Goal: Task Accomplishment & Management: Use online tool/utility

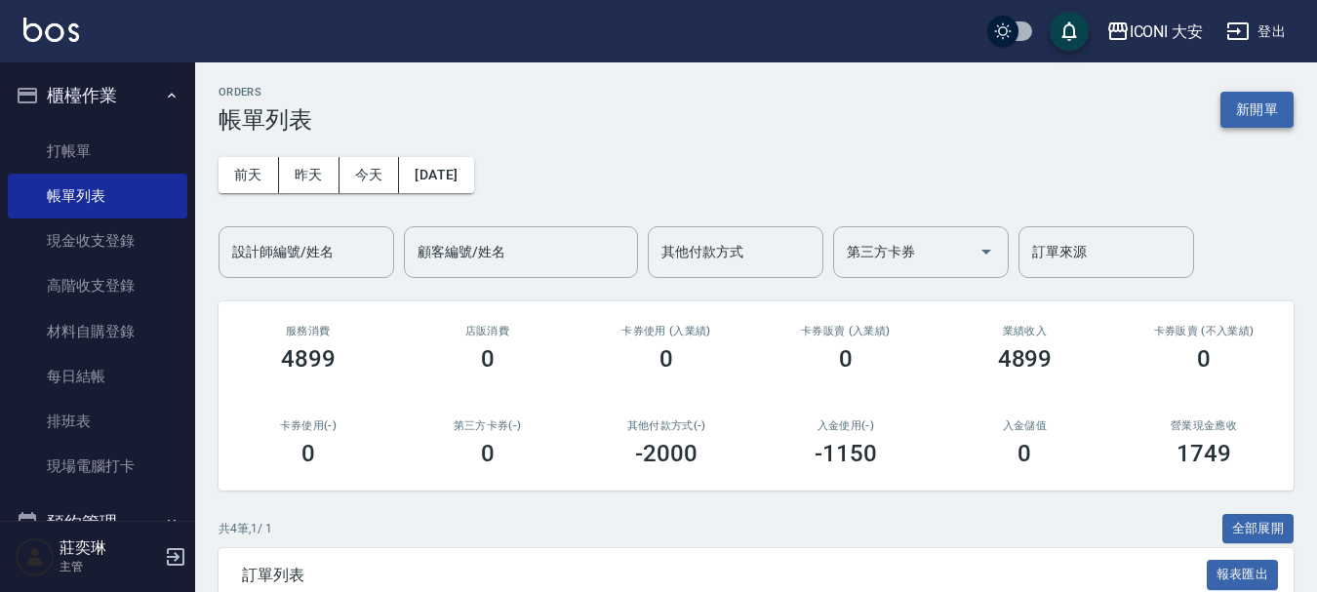
click at [1282, 120] on button "新開單" at bounding box center [1257, 110] width 73 height 36
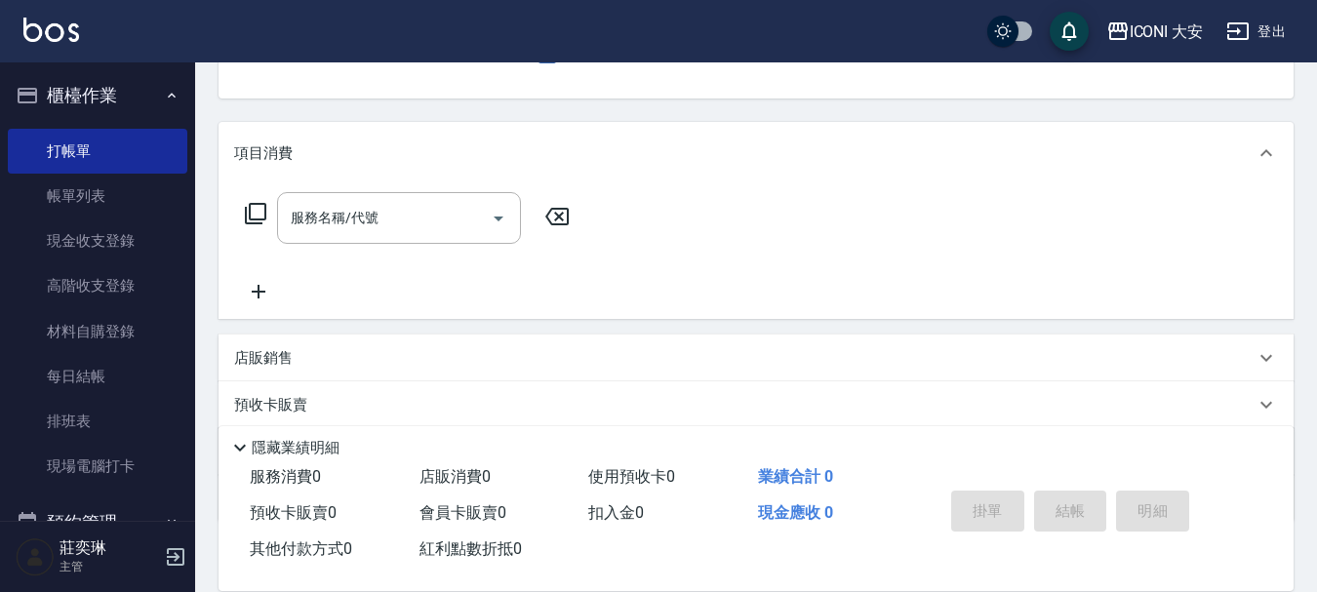
scroll to position [22, 0]
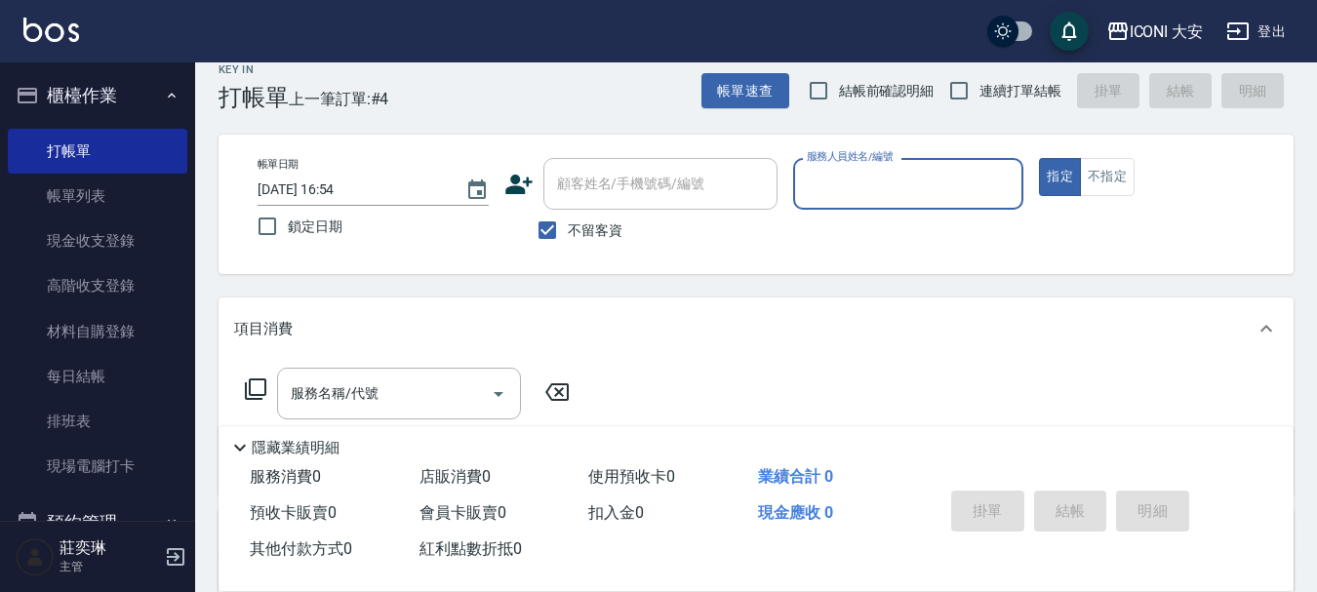
click at [857, 182] on input "服務人員姓名/編號" at bounding box center [909, 184] width 214 height 34
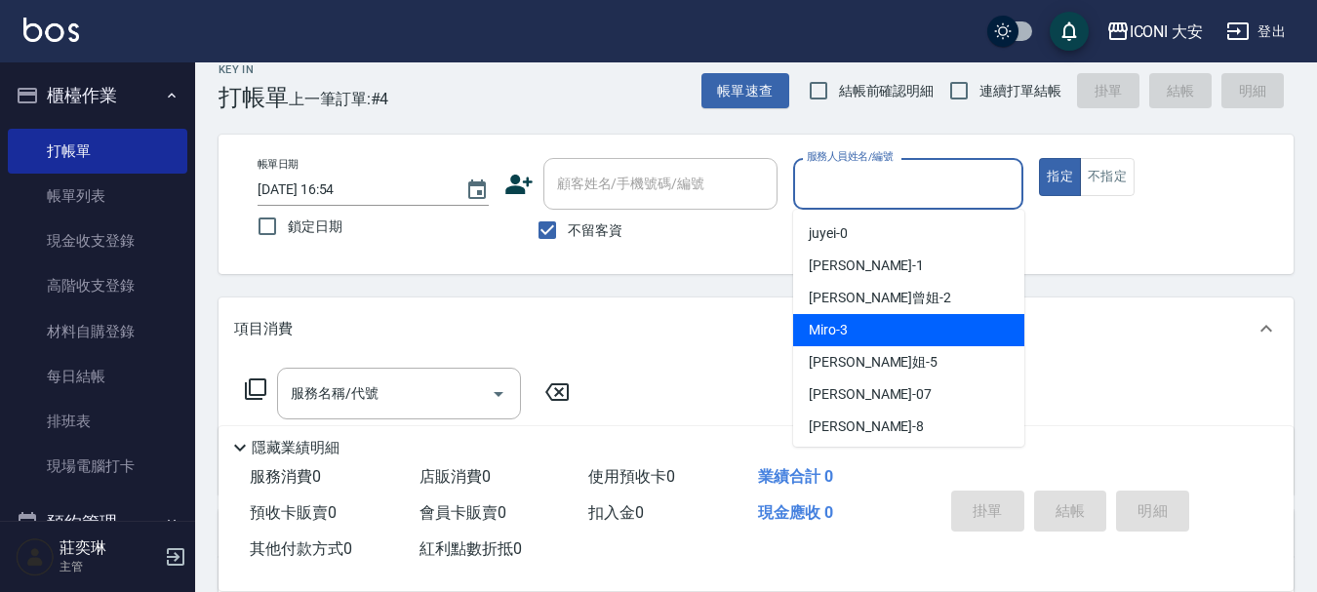
click at [857, 334] on div "Miro -3" at bounding box center [908, 330] width 231 height 32
type input "Miro-3"
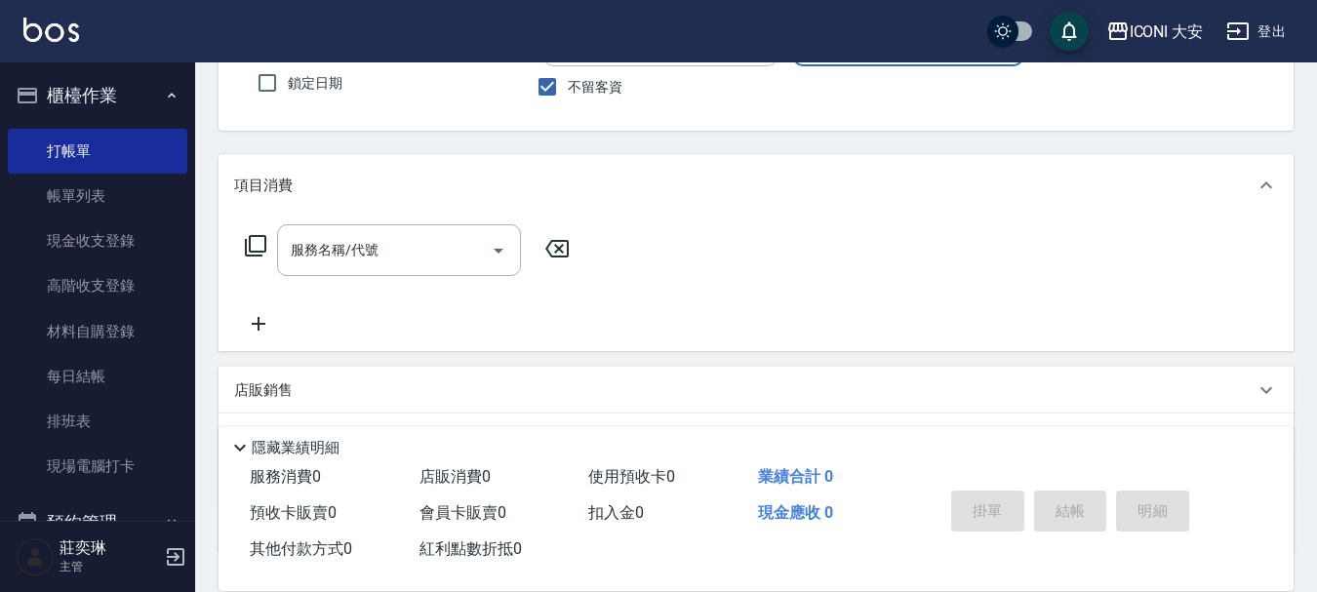
scroll to position [218, 0]
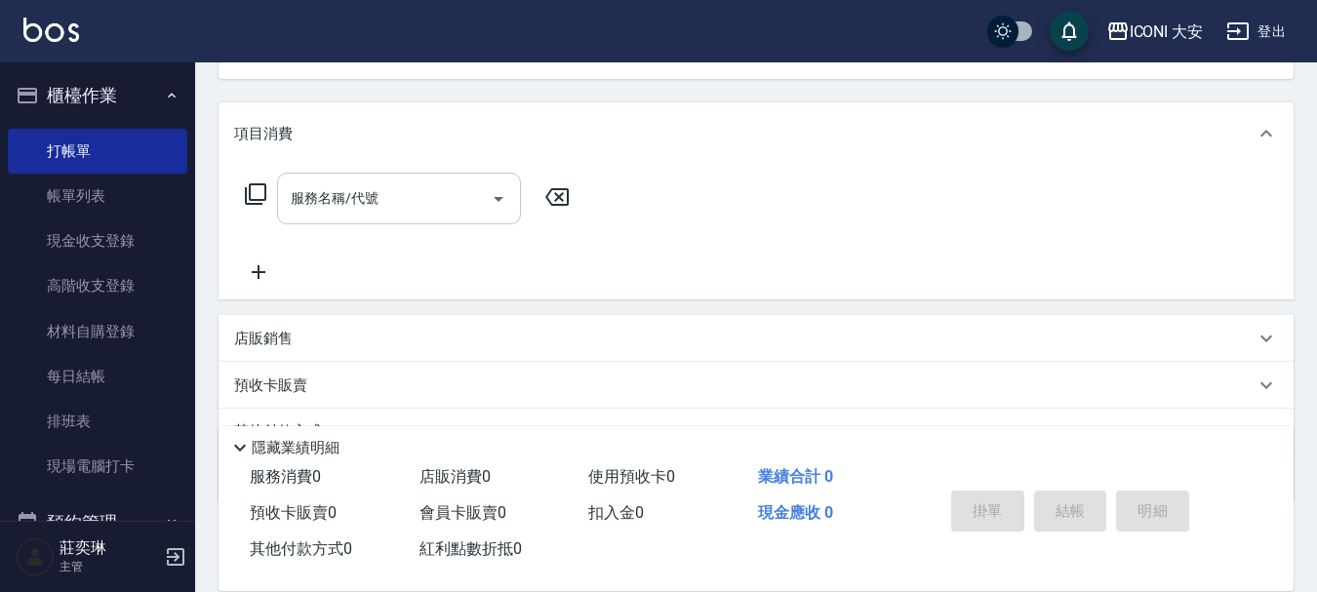
click at [377, 209] on input "服務名稱/代號" at bounding box center [384, 199] width 197 height 34
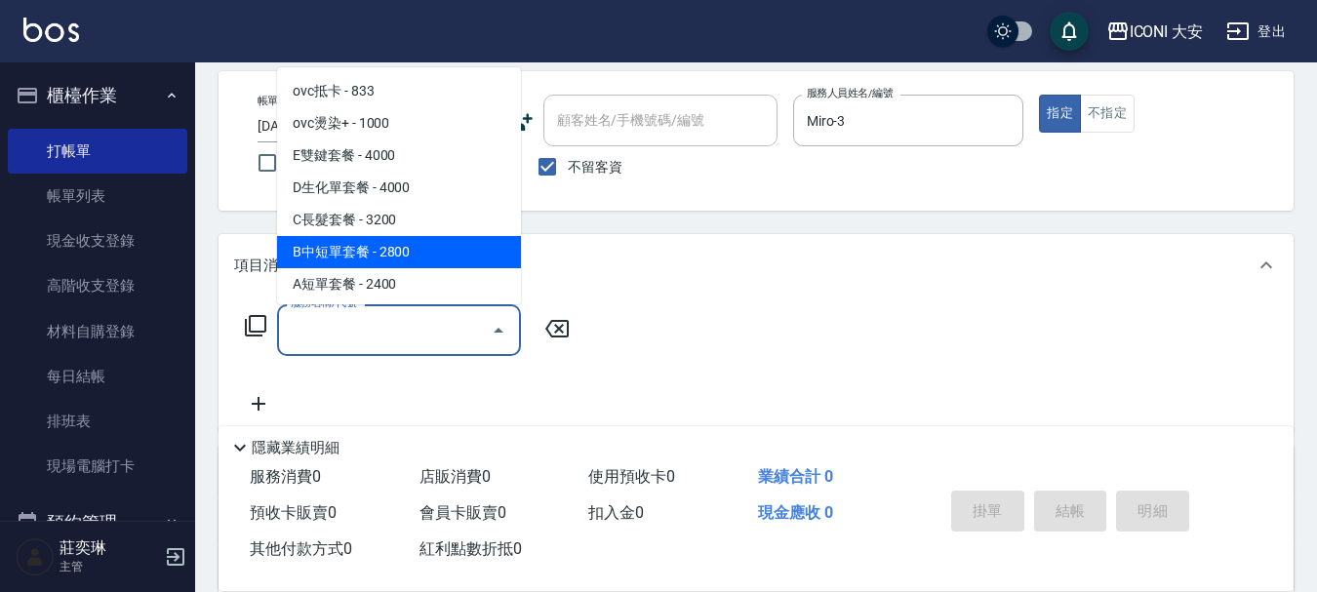
scroll to position [120, 0]
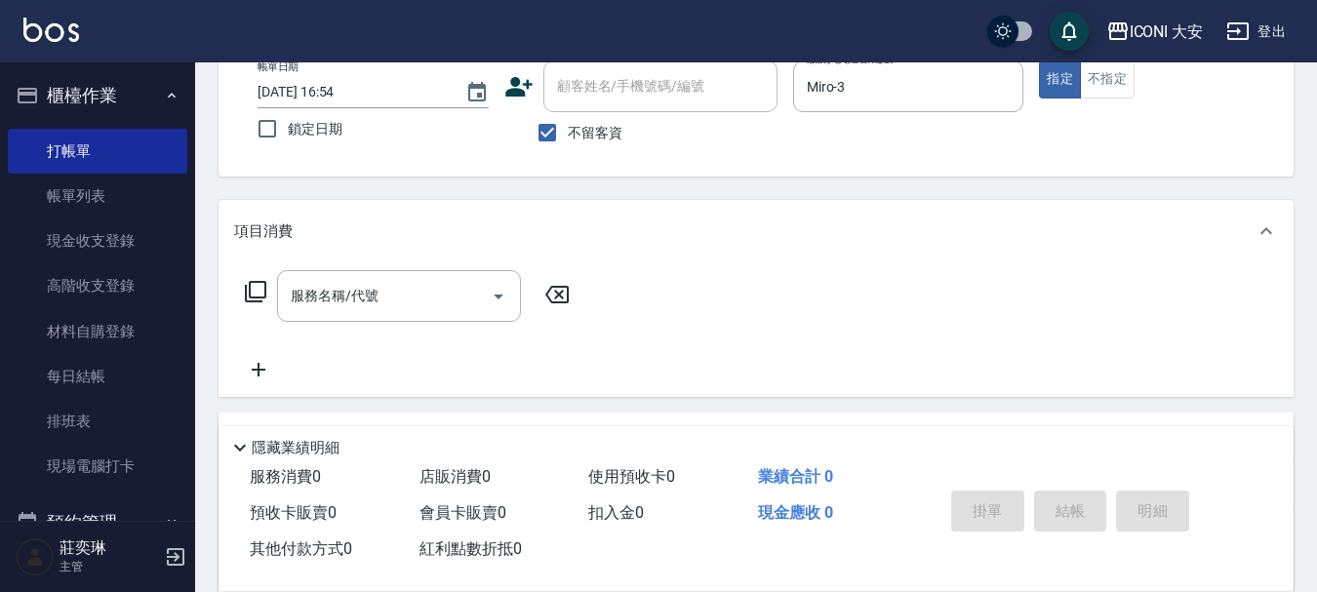
click at [260, 293] on icon at bounding box center [255, 291] width 23 height 23
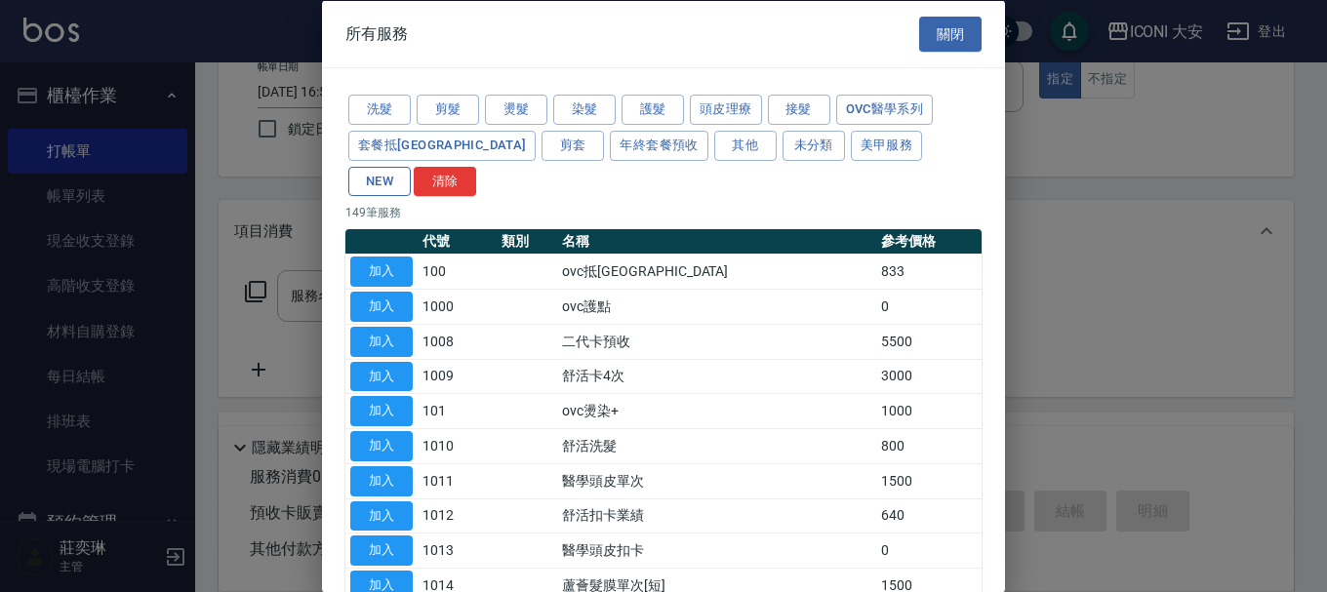
click at [411, 166] on button "NEW" at bounding box center [379, 181] width 62 height 30
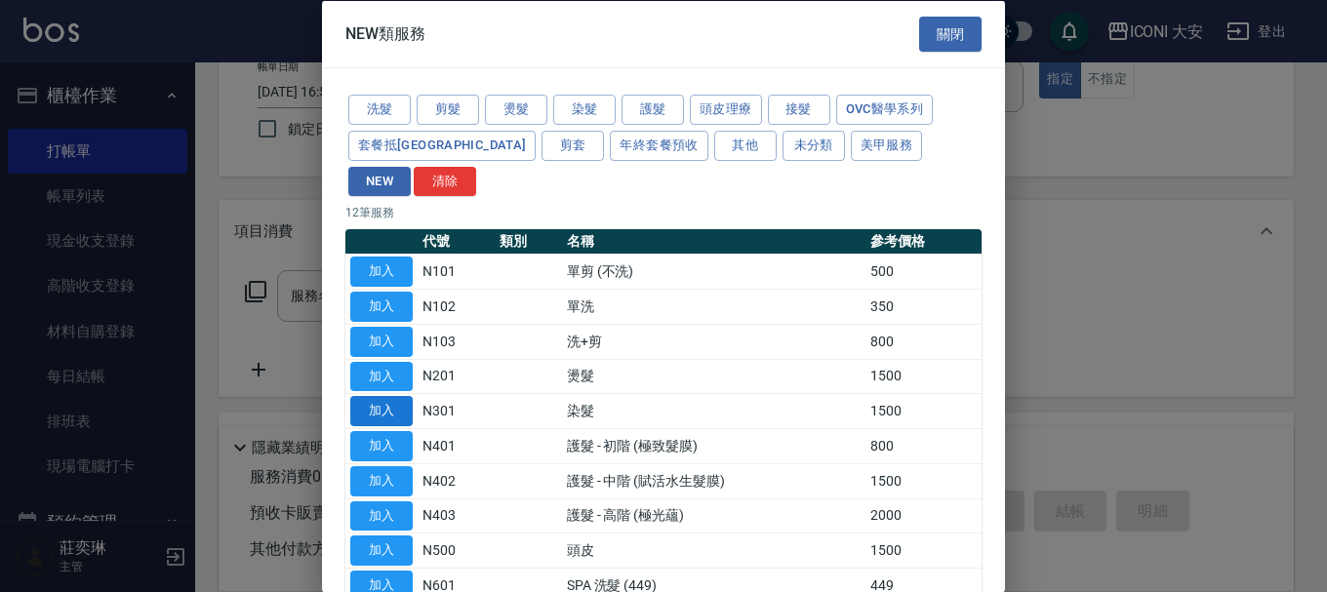
click at [411, 396] on button "加入" at bounding box center [381, 411] width 62 height 30
type input "染髮(N301)"
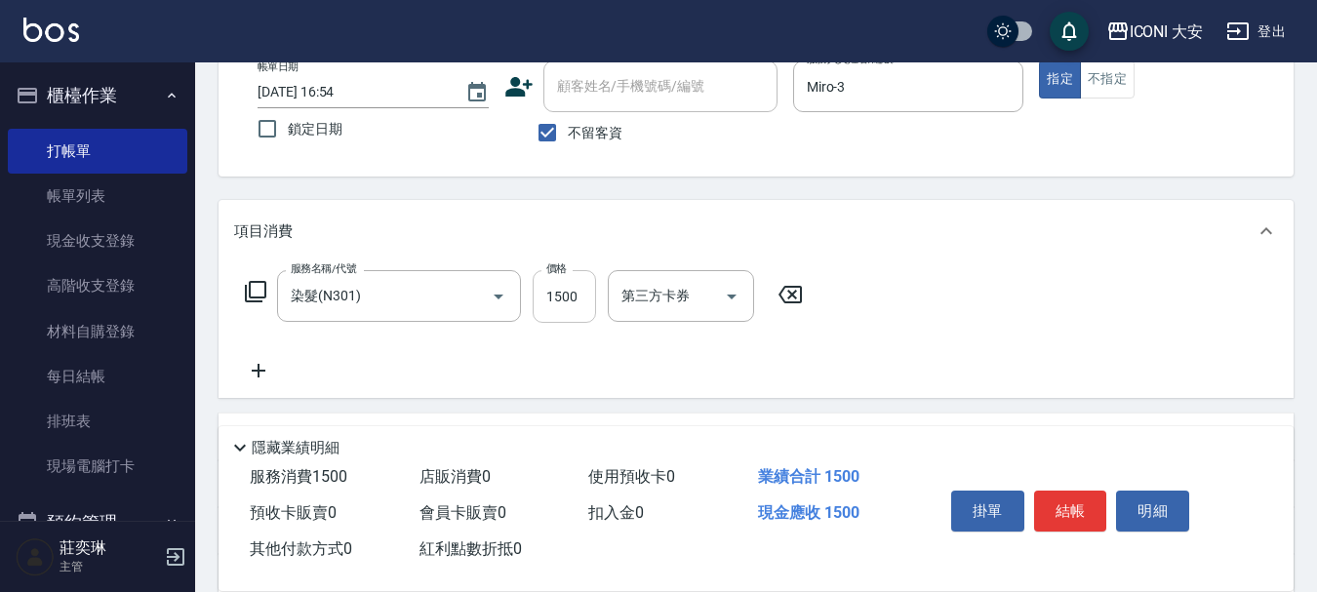
click at [552, 297] on input "1500" at bounding box center [564, 296] width 63 height 53
type input "2100"
click at [1068, 493] on button "結帳" at bounding box center [1070, 511] width 73 height 41
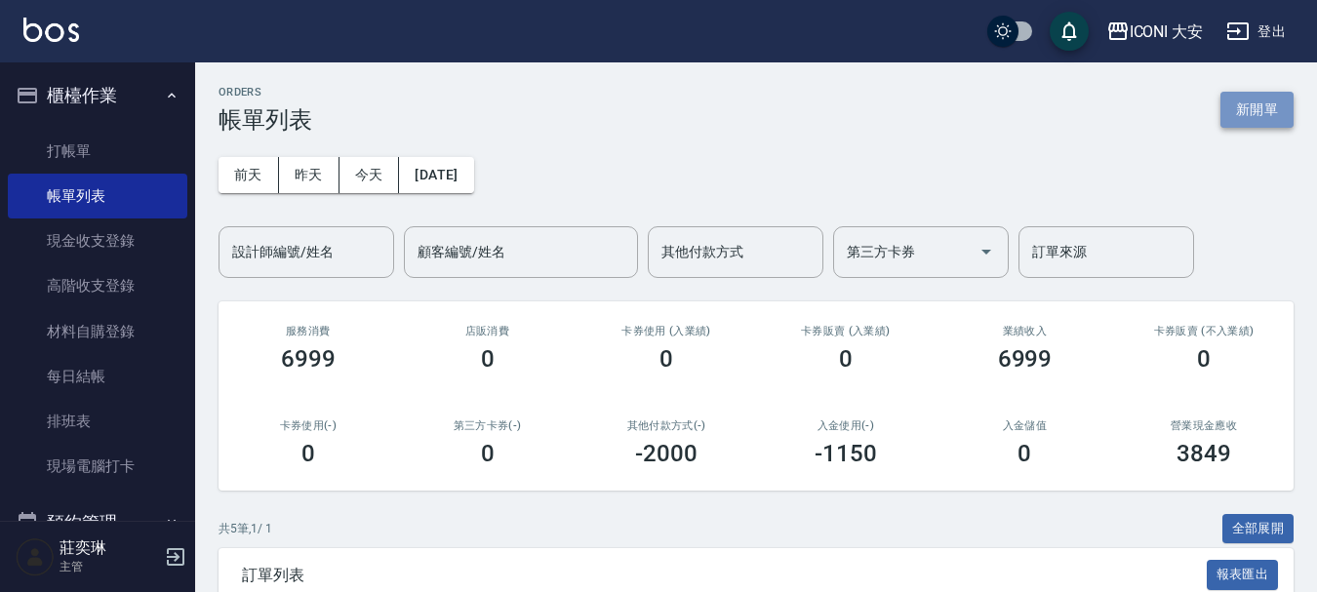
click at [1227, 121] on button "新開單" at bounding box center [1257, 110] width 73 height 36
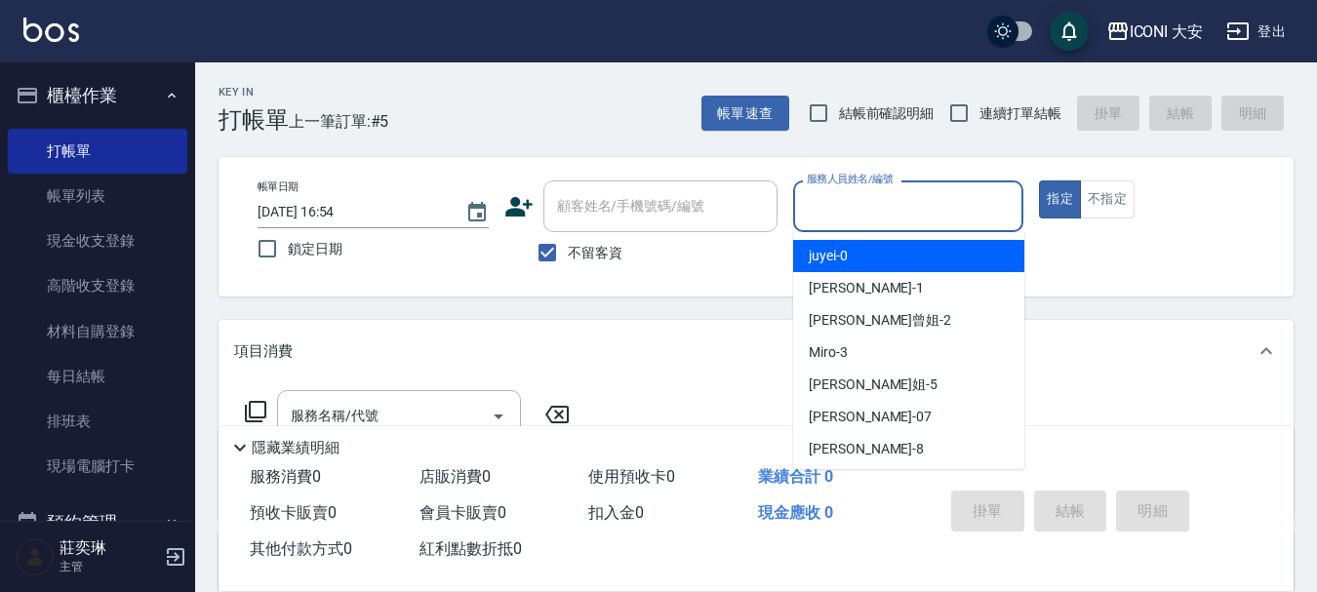
click at [841, 213] on input "服務人員姓名/編號" at bounding box center [909, 206] width 214 height 34
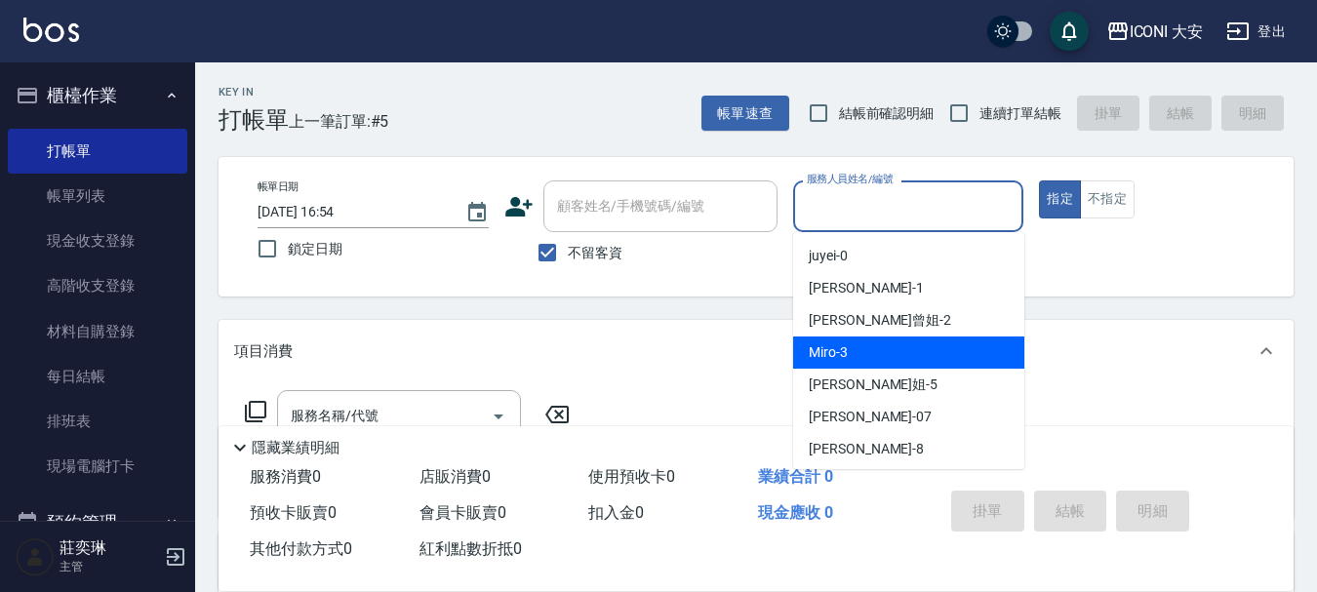
click at [830, 350] on span "Miro -3" at bounding box center [828, 353] width 39 height 20
type input "Miro-3"
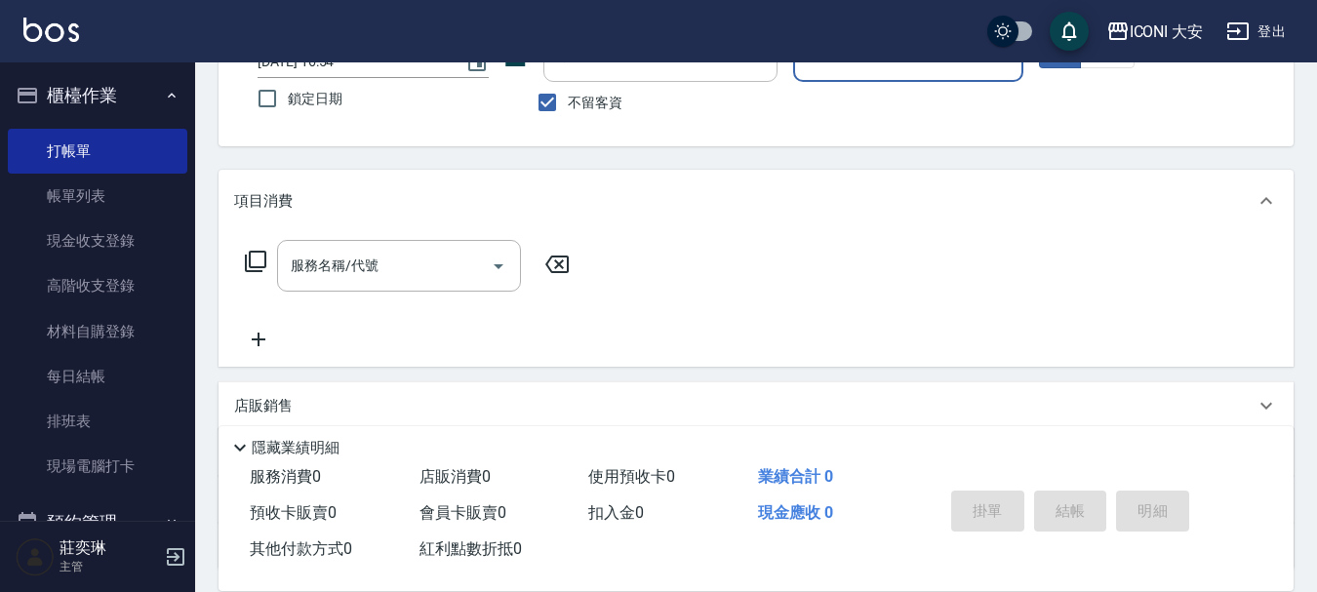
scroll to position [195, 0]
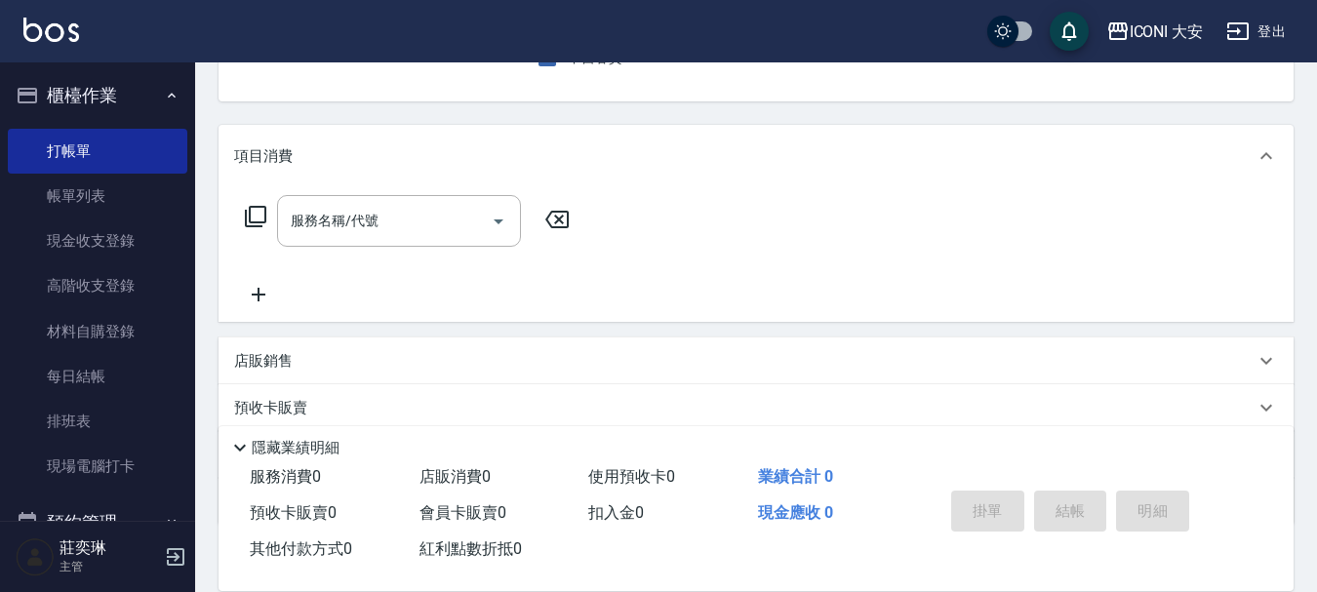
click at [255, 222] on icon at bounding box center [255, 216] width 23 height 23
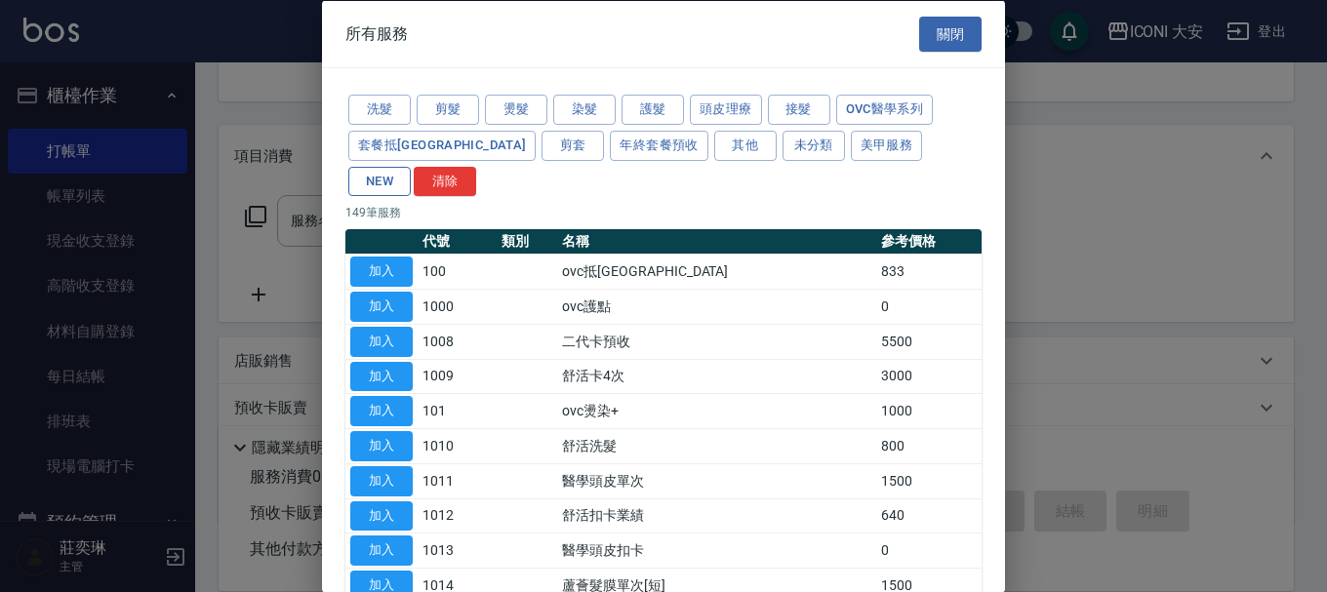
click at [411, 166] on button "NEW" at bounding box center [379, 181] width 62 height 30
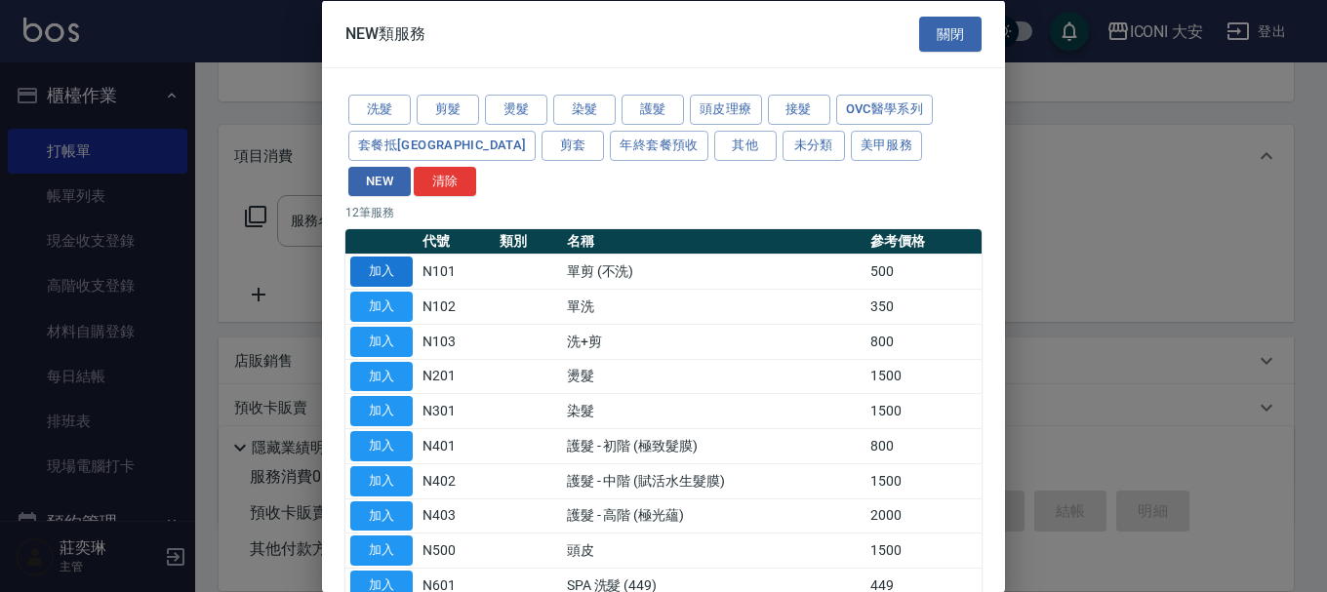
click at [401, 257] on button "加入" at bounding box center [381, 272] width 62 height 30
type input "單剪 (不洗)(N101)"
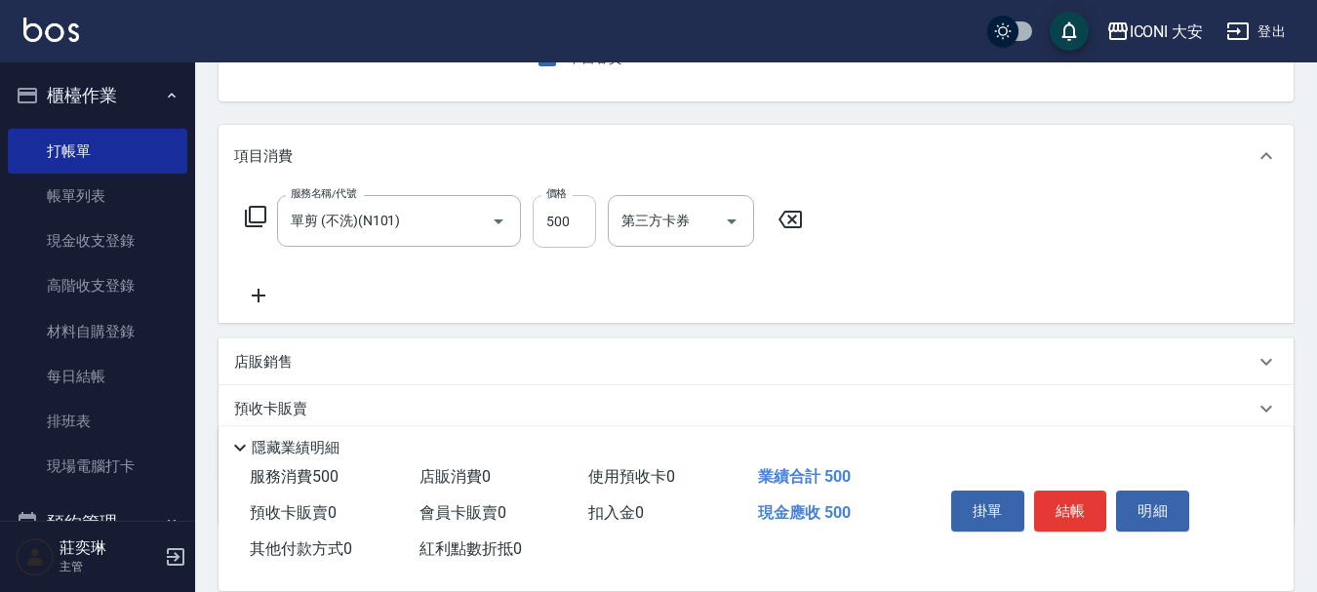
click at [547, 217] on input "500" at bounding box center [564, 221] width 63 height 53
type input "600"
click at [1085, 507] on button "結帳" at bounding box center [1070, 511] width 73 height 41
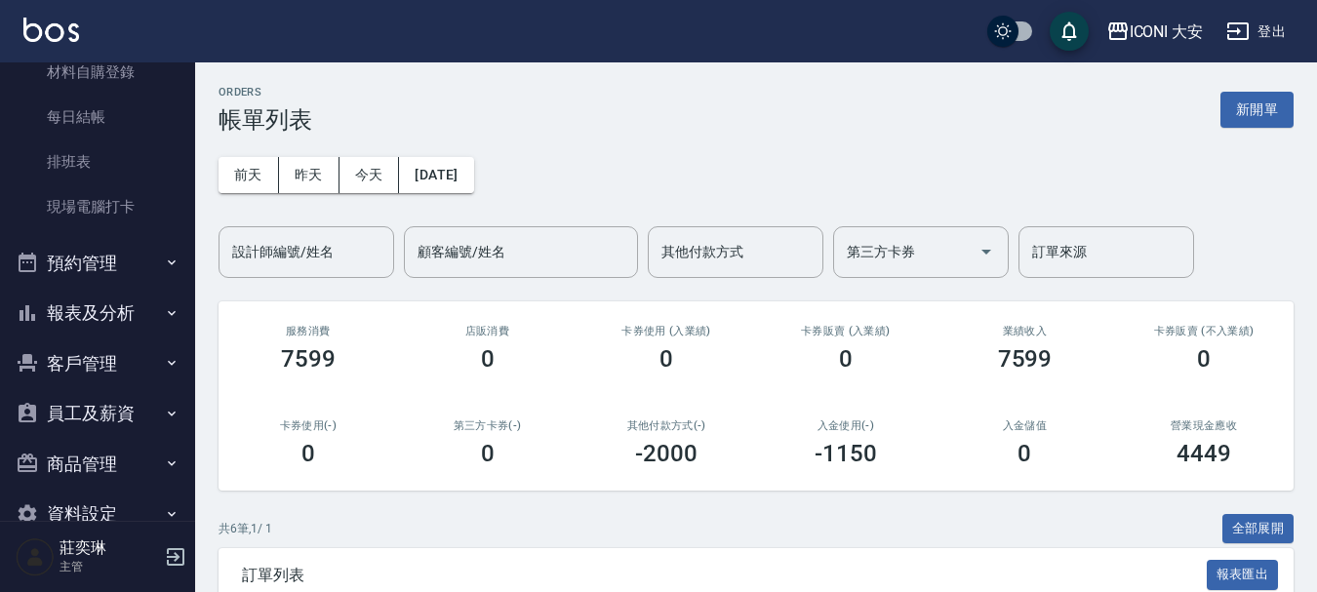
scroll to position [302, 0]
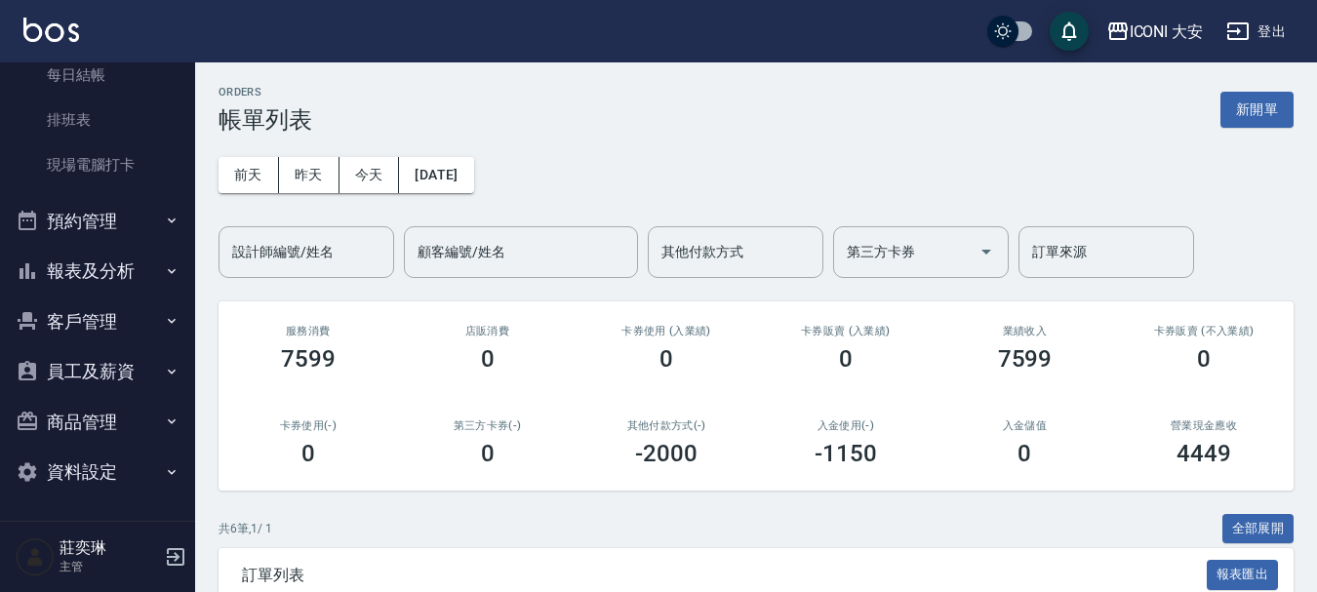
click at [83, 257] on button "報表及分析" at bounding box center [98, 271] width 180 height 51
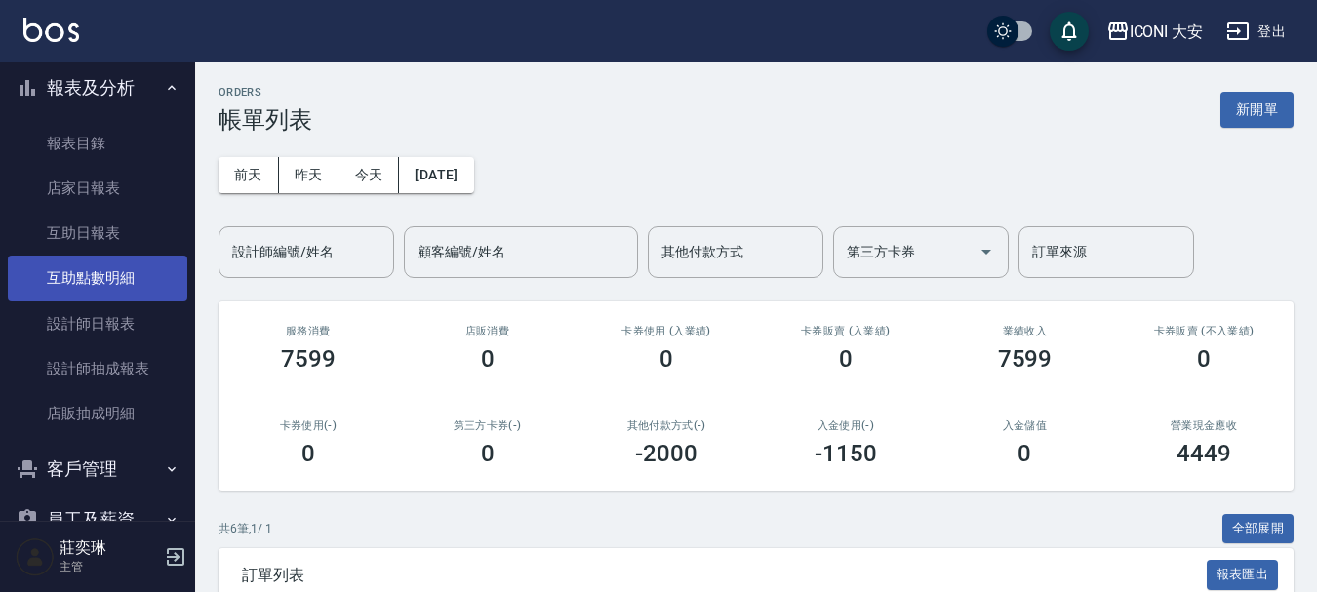
scroll to position [497, 0]
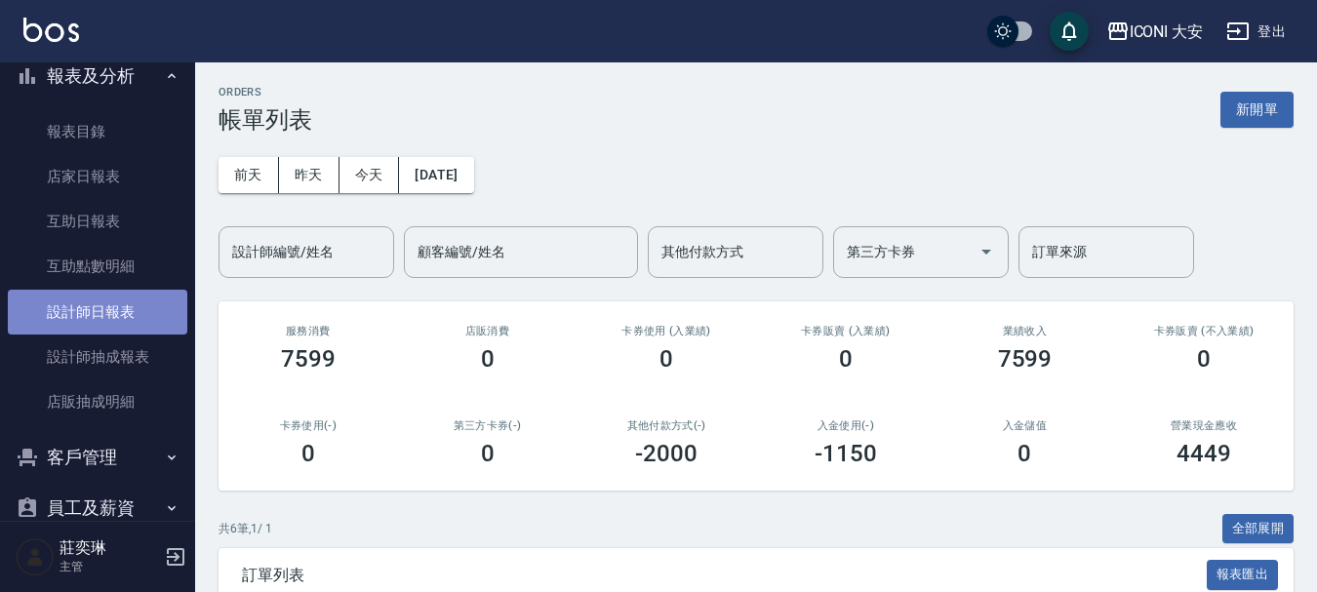
click at [102, 304] on link "設計師日報表" at bounding box center [98, 312] width 180 height 45
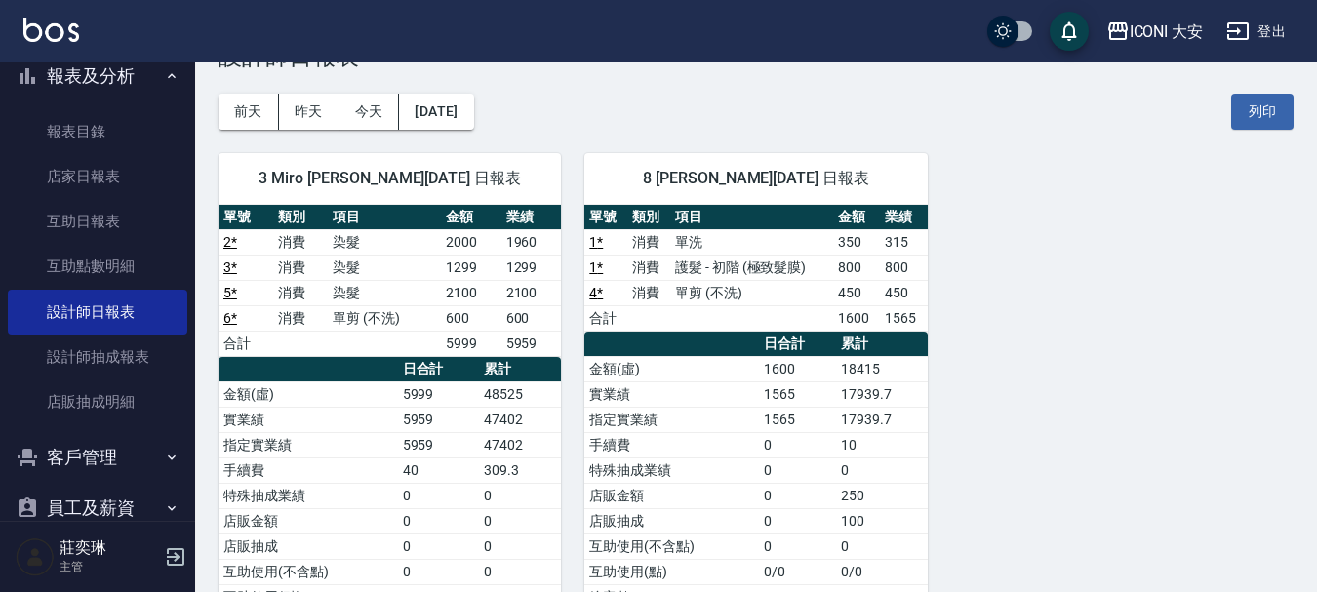
scroll to position [98, 0]
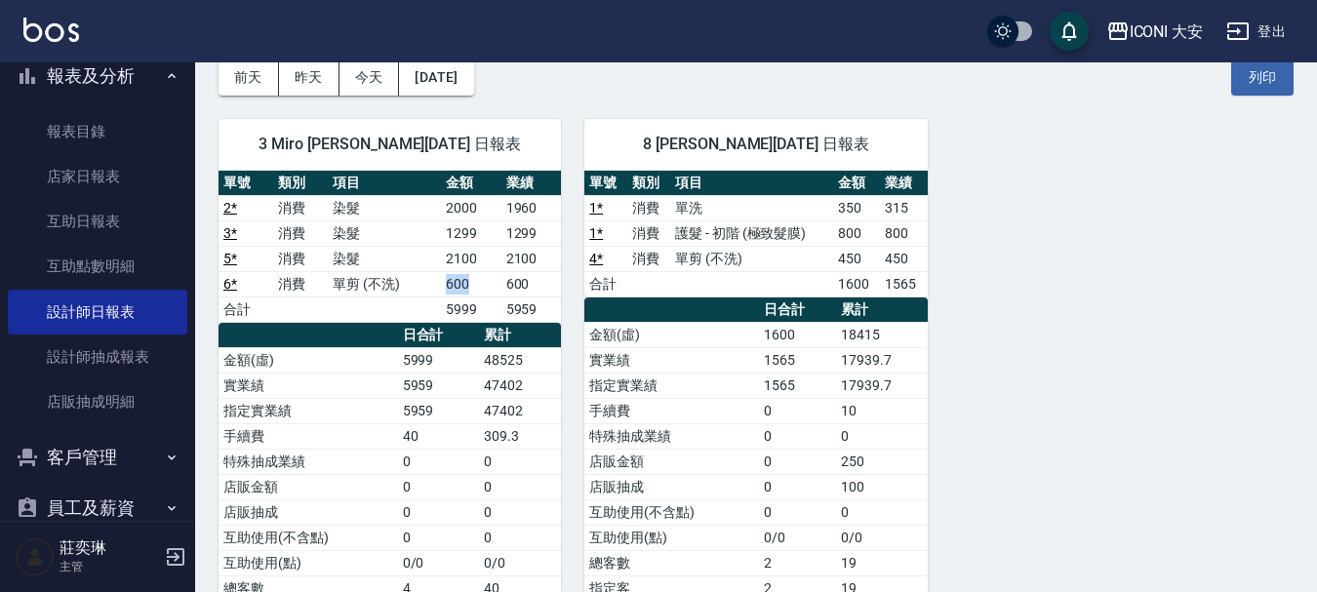
drag, startPoint x: 439, startPoint y: 277, endPoint x: 497, endPoint y: 278, distance: 57.6
click at [497, 278] on tr "6 * 消費 單剪 (不洗) 600 600" at bounding box center [390, 283] width 343 height 25
click at [497, 278] on td "600" at bounding box center [471, 283] width 61 height 25
drag, startPoint x: 441, startPoint y: 262, endPoint x: 483, endPoint y: 261, distance: 42.0
click at [483, 261] on tr "5 * 消費 染髮 2100 2100" at bounding box center [390, 258] width 343 height 25
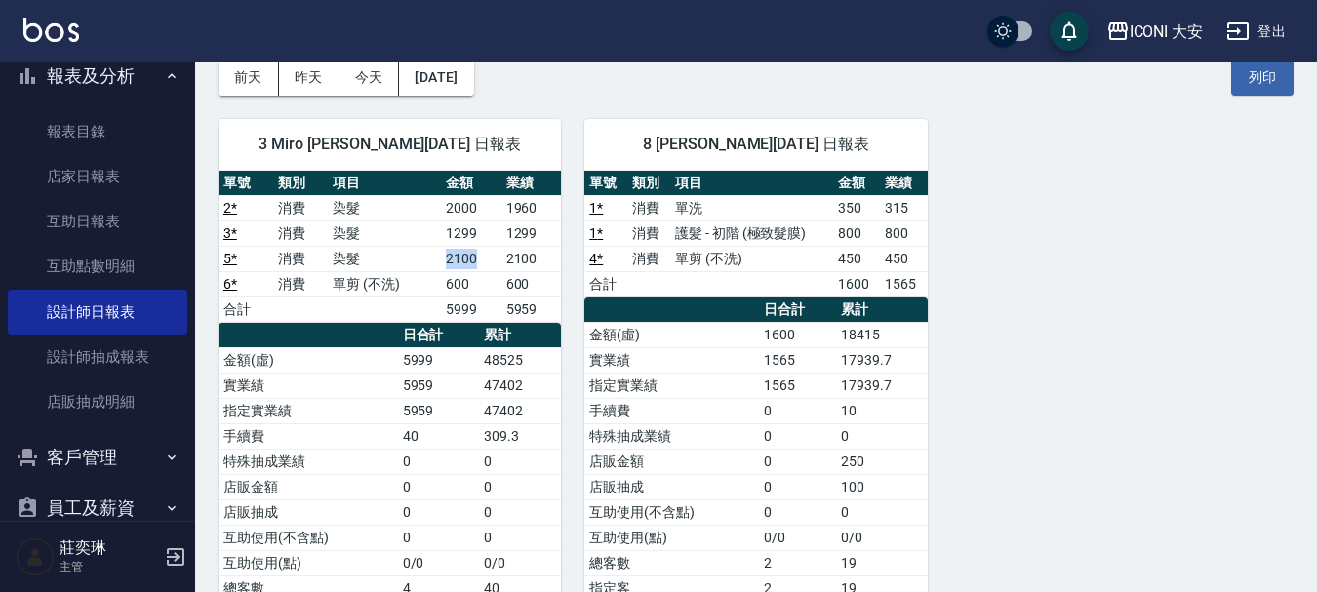
click at [483, 261] on td "2100" at bounding box center [471, 258] width 61 height 25
drag, startPoint x: 451, startPoint y: 239, endPoint x: 507, endPoint y: 239, distance: 55.6
click at [507, 239] on tr "3 * 消費 染髮 1299 1299" at bounding box center [390, 233] width 343 height 25
click at [507, 239] on td "1299" at bounding box center [532, 233] width 61 height 25
drag, startPoint x: 455, startPoint y: 235, endPoint x: 492, endPoint y: 235, distance: 37.1
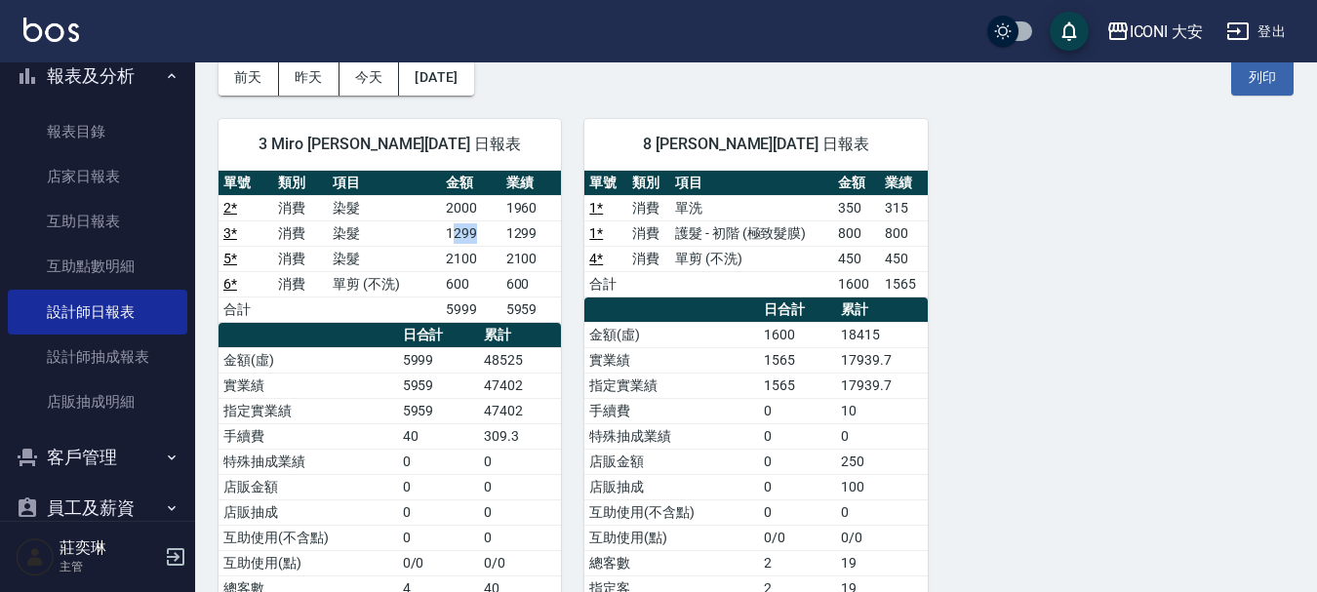
click at [492, 235] on td "1299" at bounding box center [471, 233] width 61 height 25
drag, startPoint x: 407, startPoint y: 248, endPoint x: 431, endPoint y: 253, distance: 24.9
click at [431, 253] on td "染髮" at bounding box center [384, 258] width 113 height 25
click at [486, 261] on td "2100" at bounding box center [471, 258] width 61 height 25
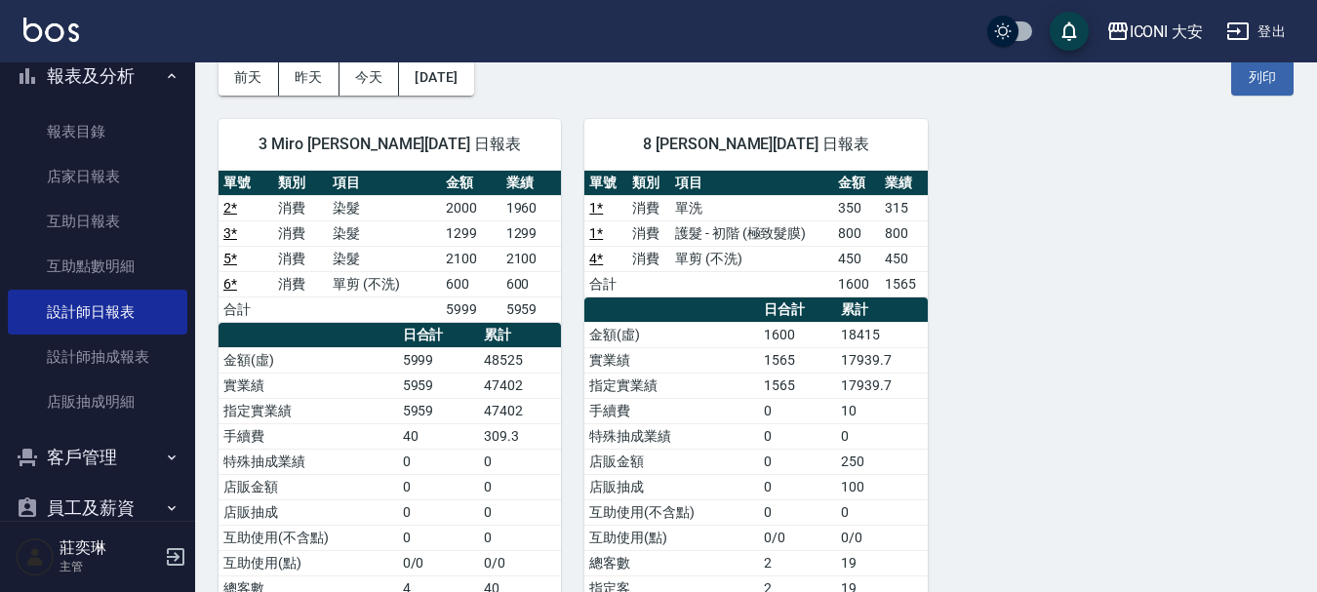
click at [486, 261] on td "2100" at bounding box center [471, 258] width 61 height 25
drag, startPoint x: 445, startPoint y: 261, endPoint x: 513, endPoint y: 270, distance: 69.0
click at [513, 270] on tr "5 * 消費 染髮 2100 2100" at bounding box center [390, 258] width 343 height 25
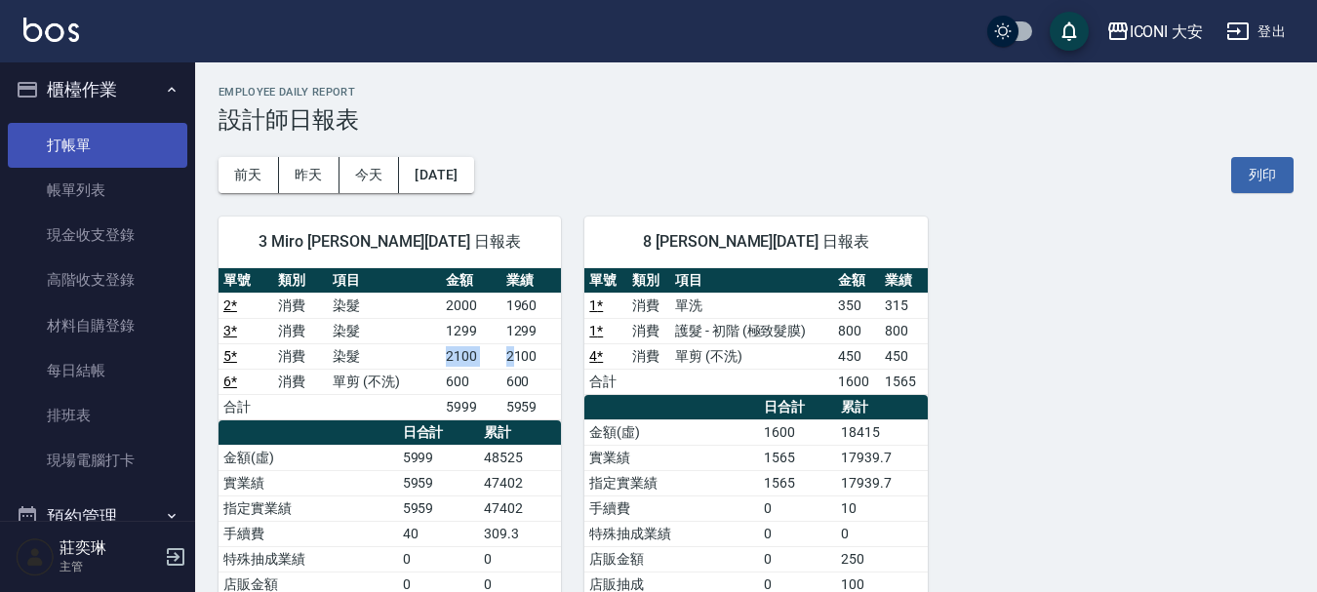
scroll to position [0, 0]
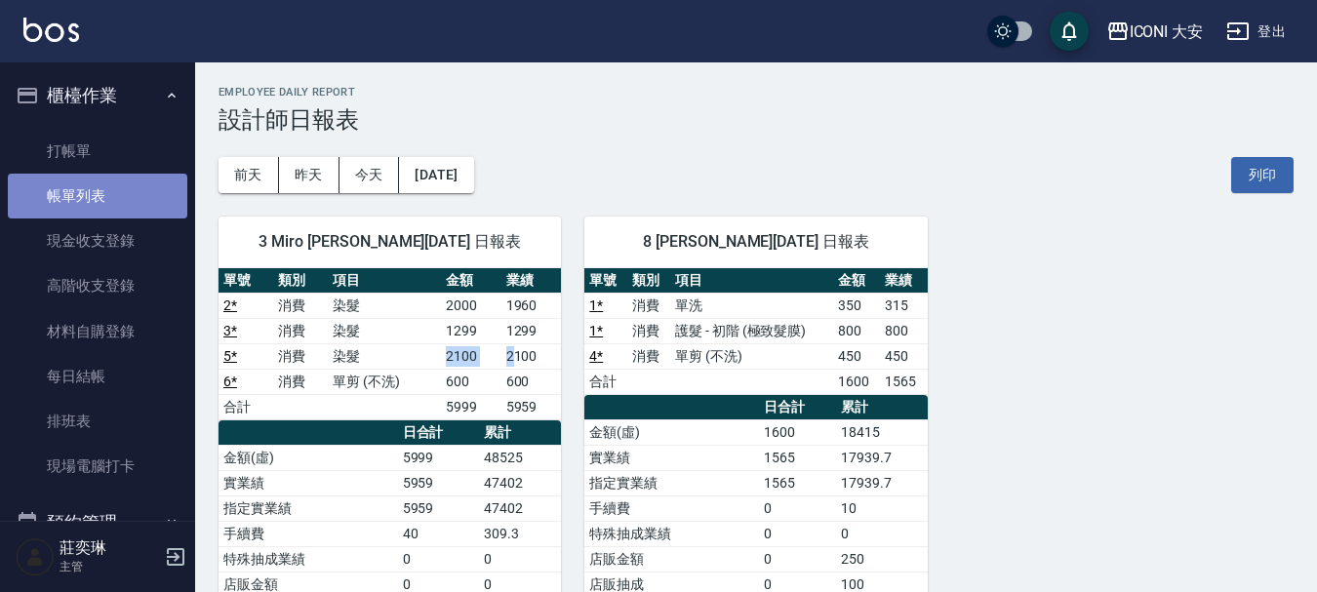
click at [104, 180] on link "帳單列表" at bounding box center [98, 196] width 180 height 45
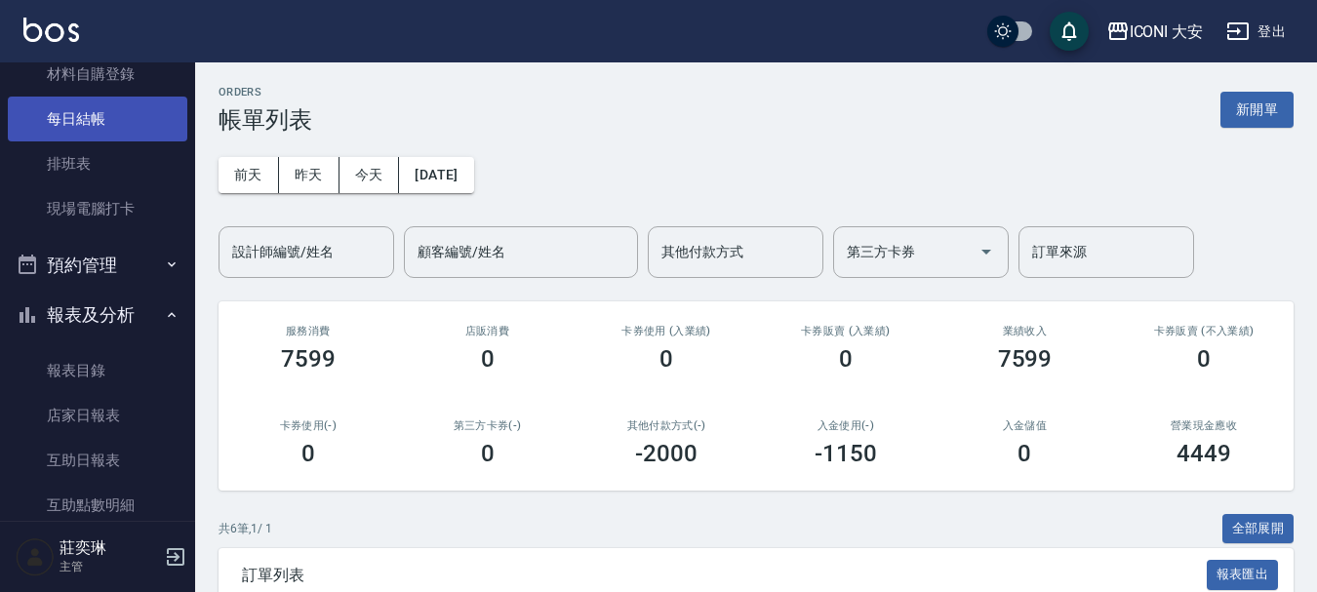
scroll to position [293, 0]
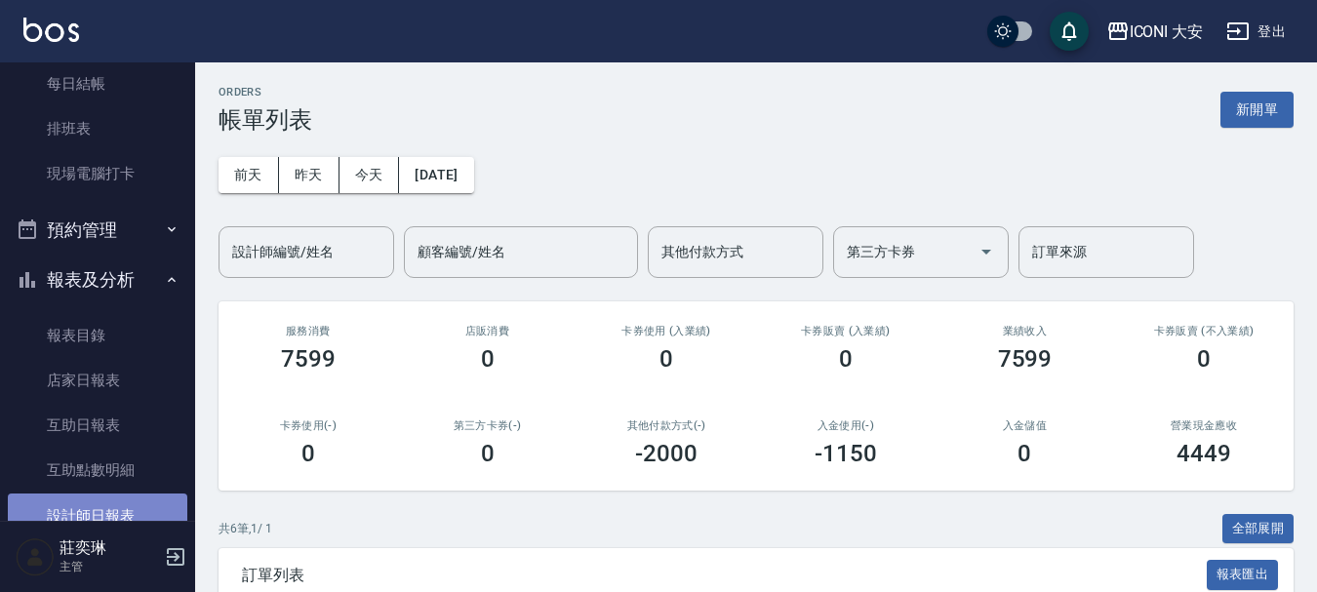
click at [95, 507] on link "設計師日報表" at bounding box center [98, 516] width 180 height 45
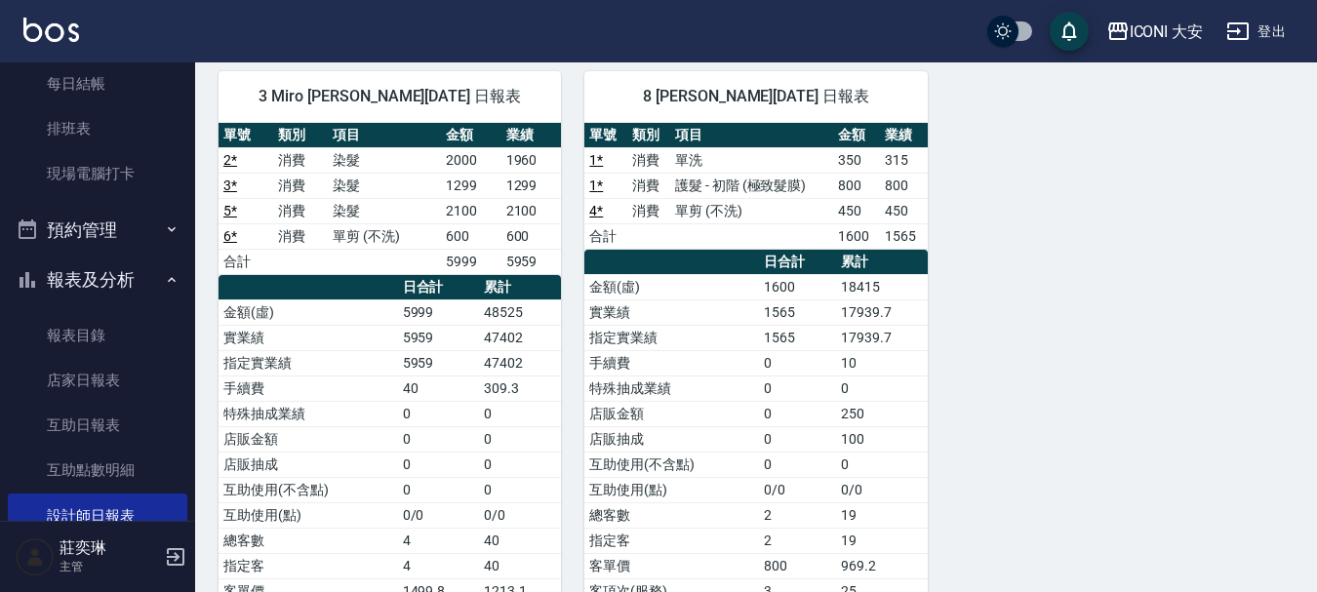
scroll to position [98, 0]
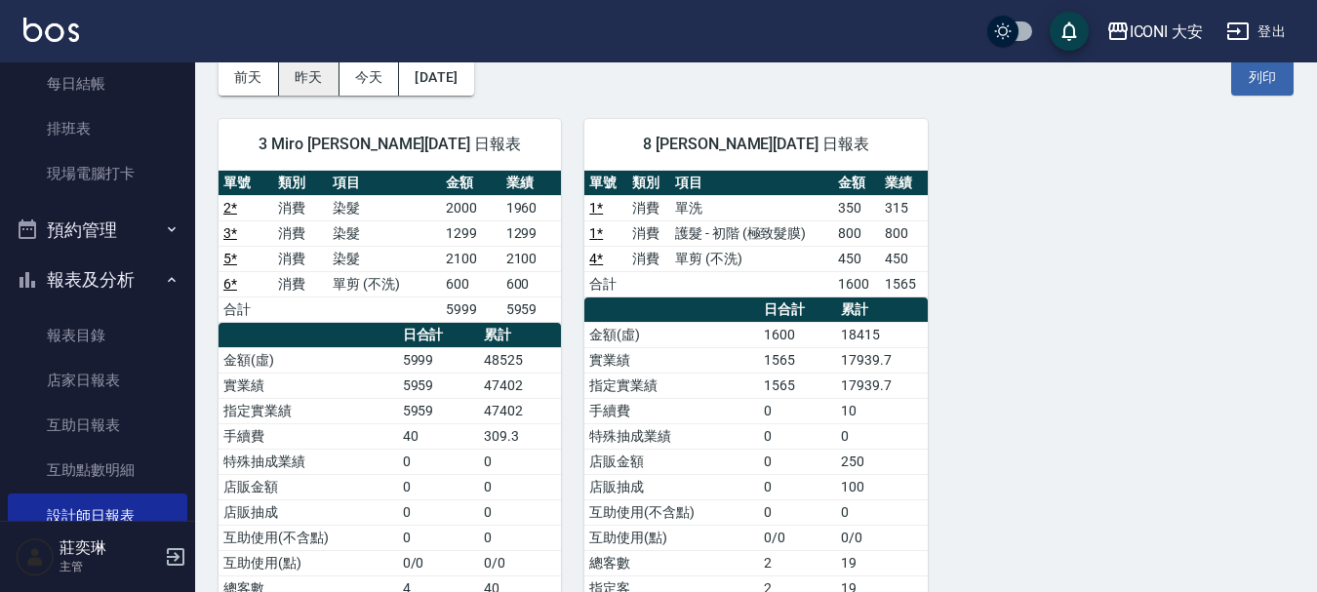
click at [299, 77] on button "昨天" at bounding box center [309, 78] width 61 height 36
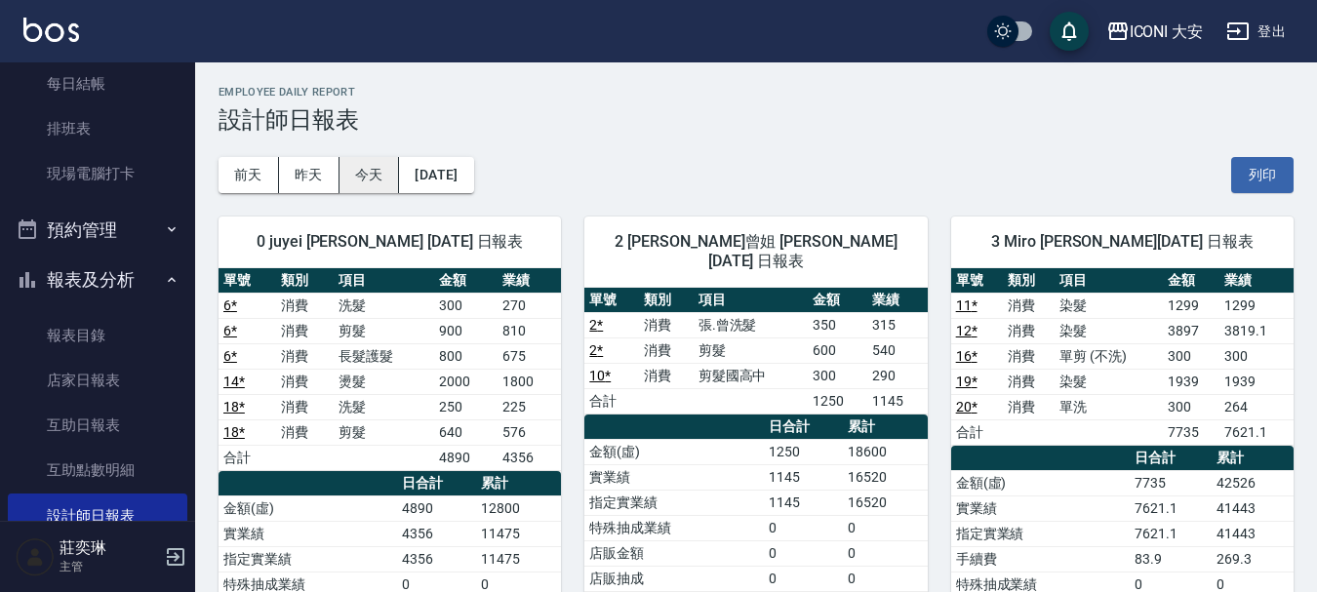
click at [358, 174] on button "今天" at bounding box center [370, 175] width 61 height 36
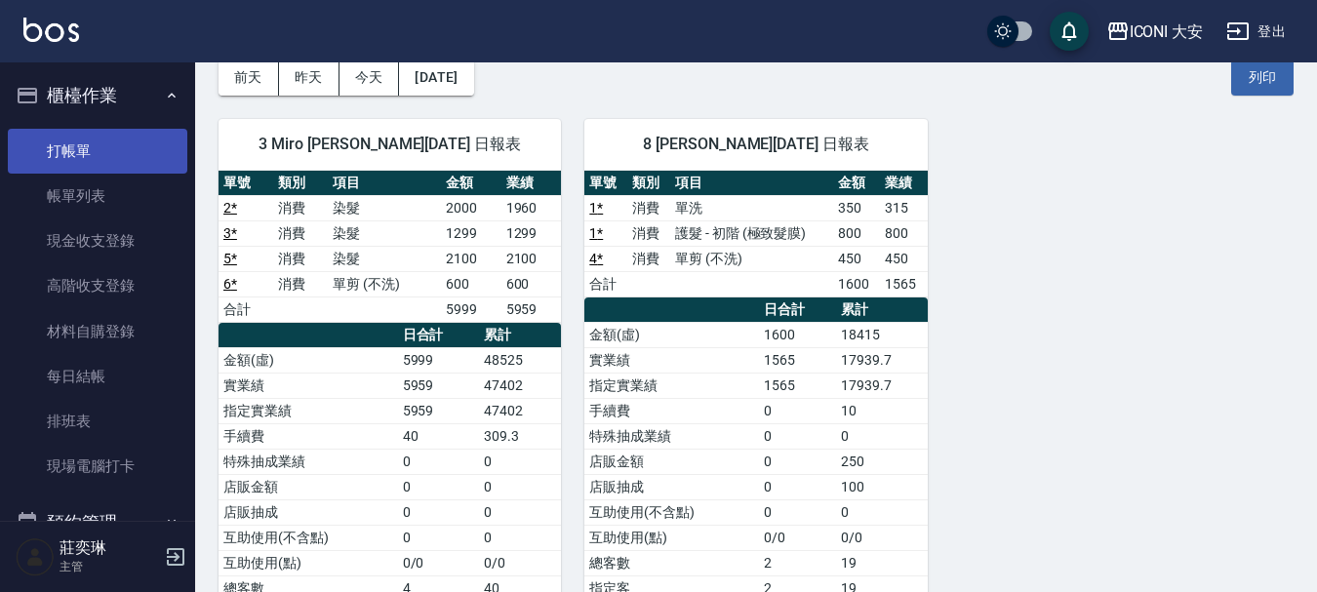
click at [54, 144] on link "打帳單" at bounding box center [98, 151] width 180 height 45
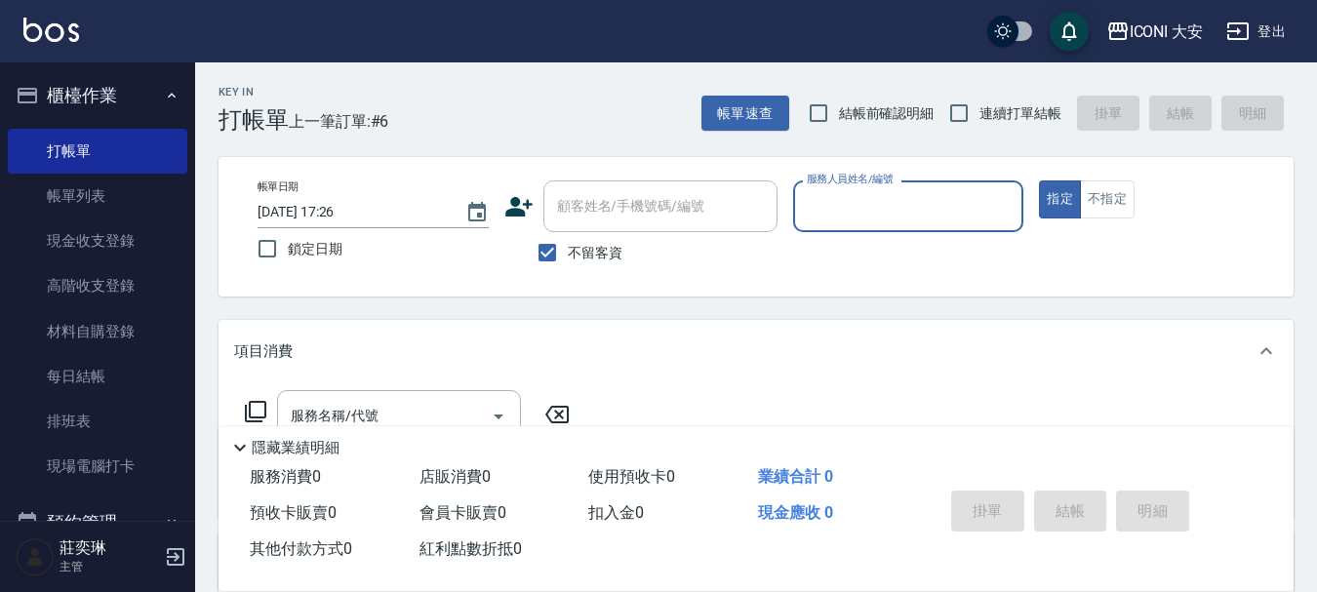
click at [854, 209] on input "服務人員姓名/編號" at bounding box center [909, 206] width 214 height 34
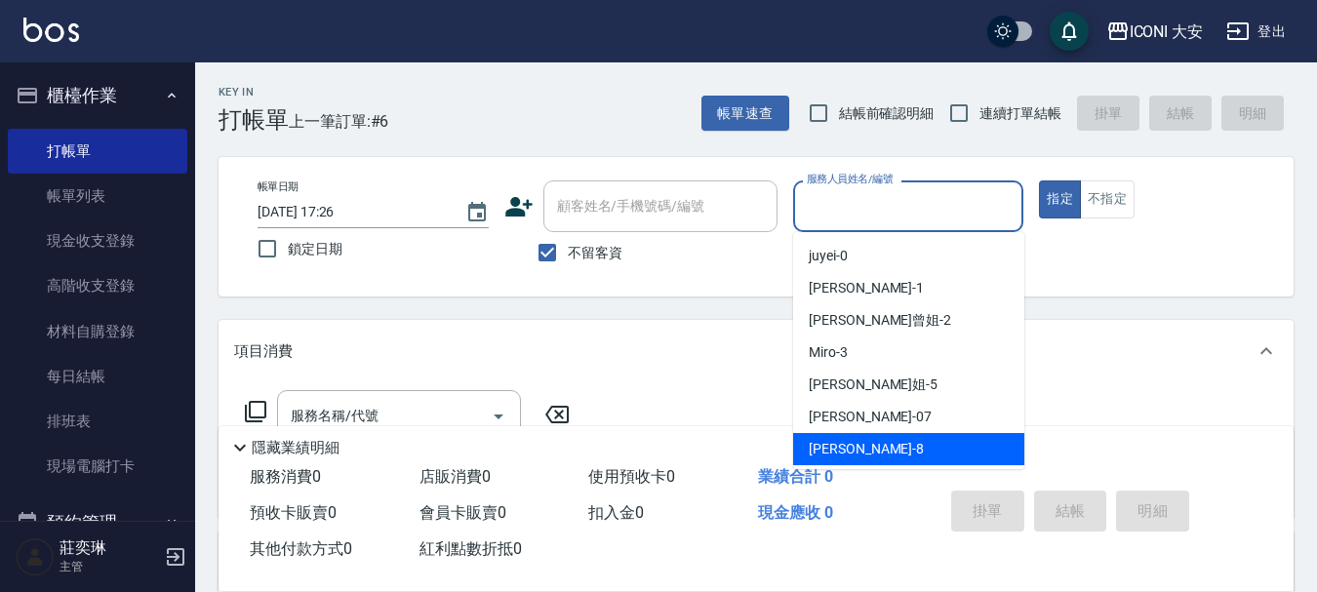
click at [829, 455] on span "Yulisa -8" at bounding box center [866, 449] width 115 height 20
type input "Yulisa-8"
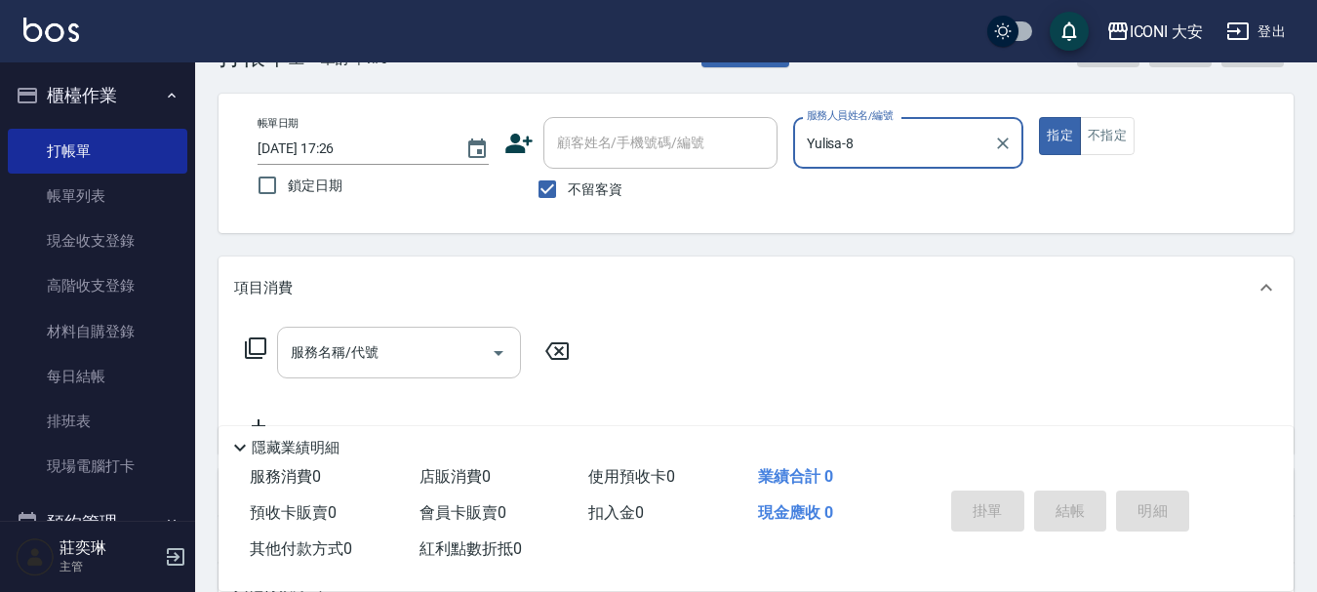
scroll to position [98, 0]
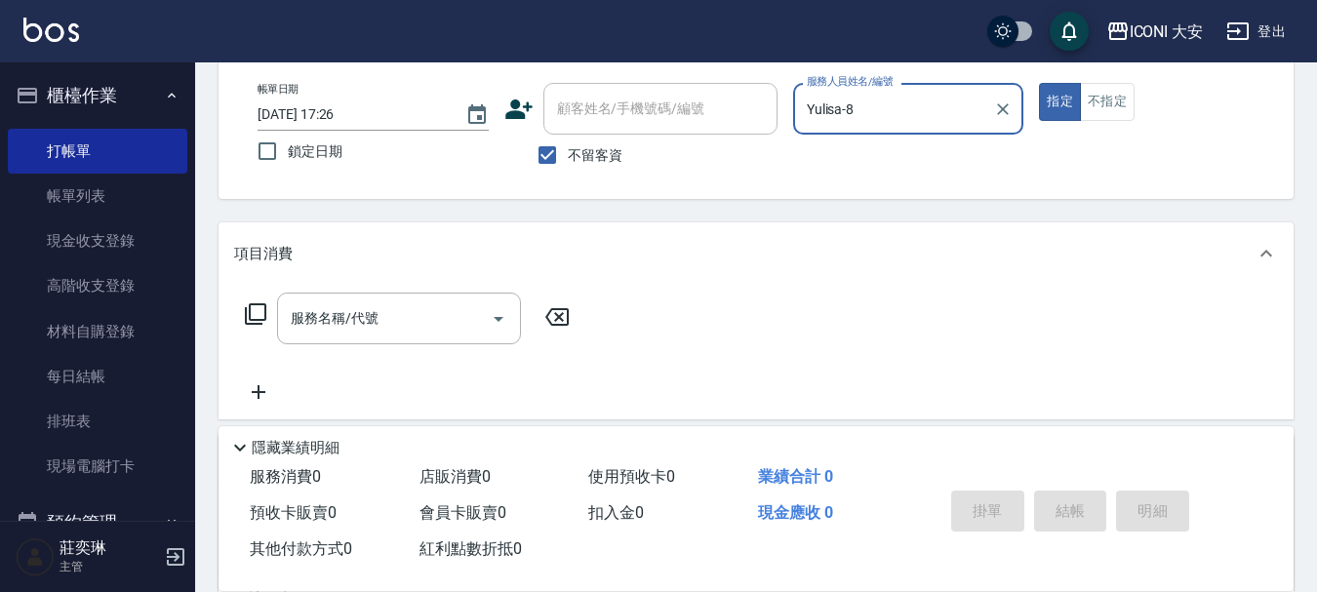
click at [262, 313] on icon at bounding box center [255, 314] width 23 height 23
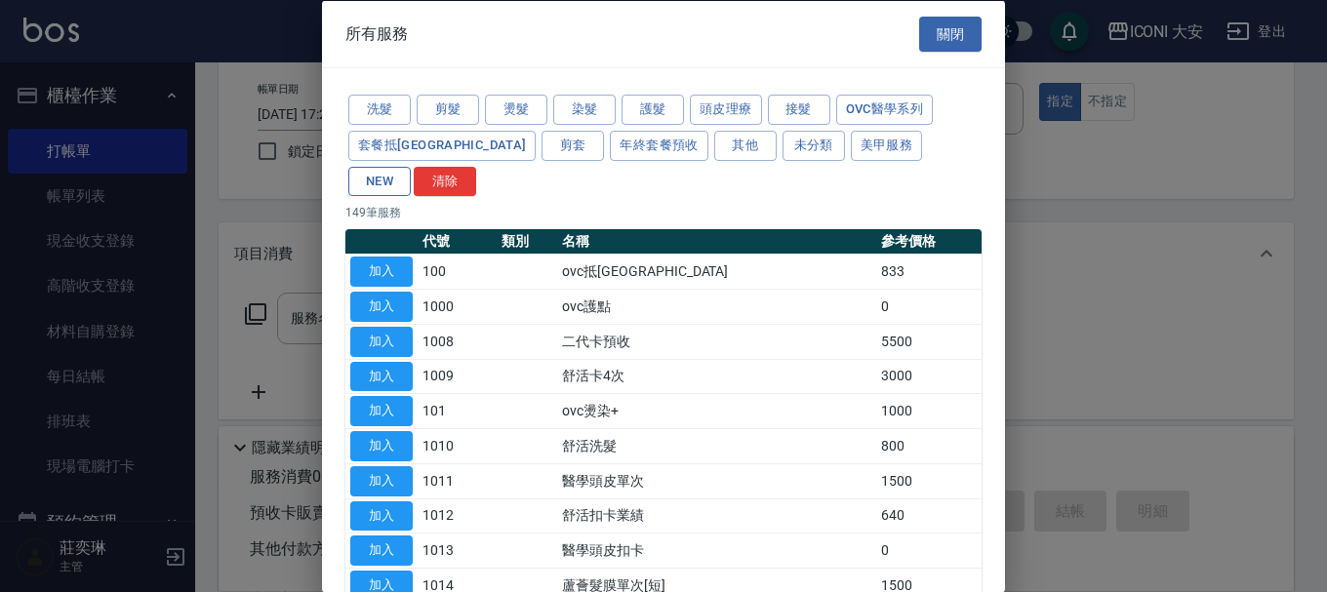
click at [411, 166] on button "NEW" at bounding box center [379, 181] width 62 height 30
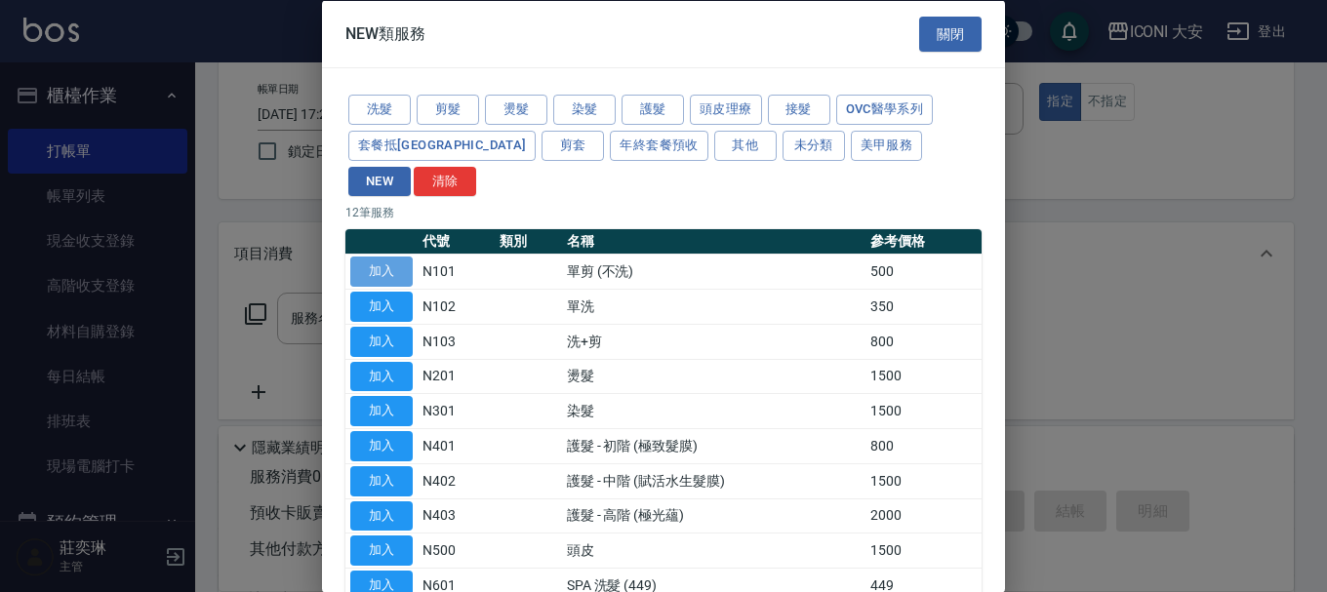
click at [397, 257] on button "加入" at bounding box center [381, 272] width 62 height 30
type input "單剪 (不洗)(N101)"
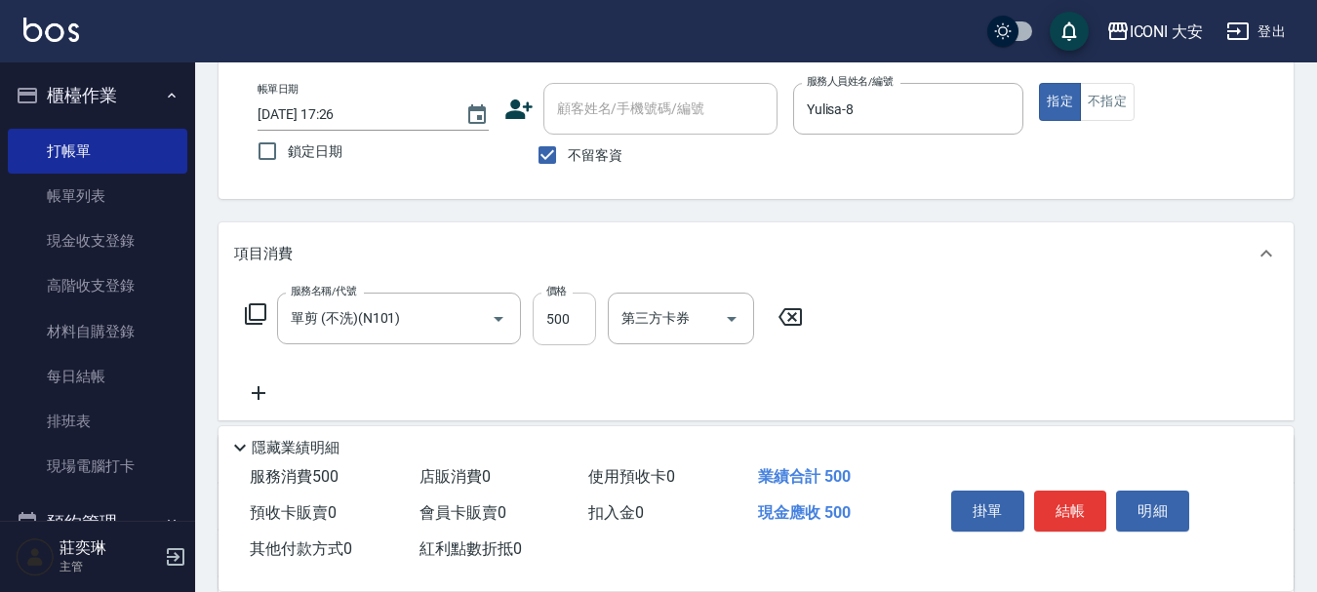
click at [573, 331] on input "500" at bounding box center [564, 319] width 63 height 53
type input "350"
click at [259, 306] on icon at bounding box center [255, 314] width 23 height 23
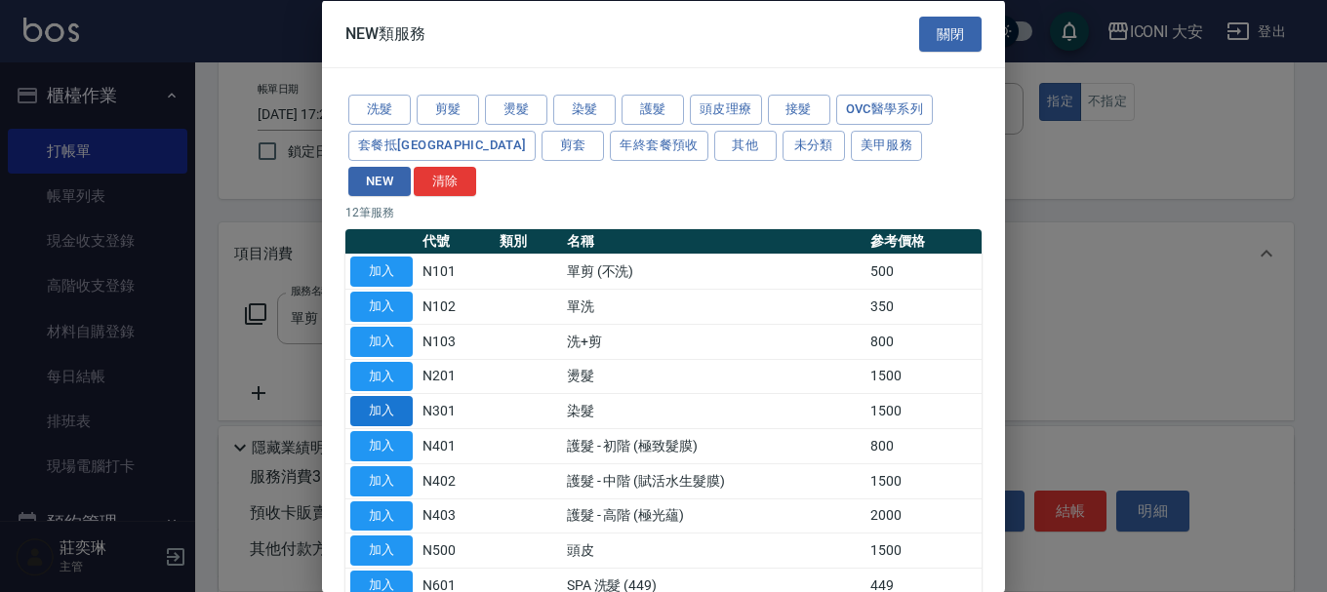
click at [403, 396] on button "加入" at bounding box center [381, 411] width 62 height 30
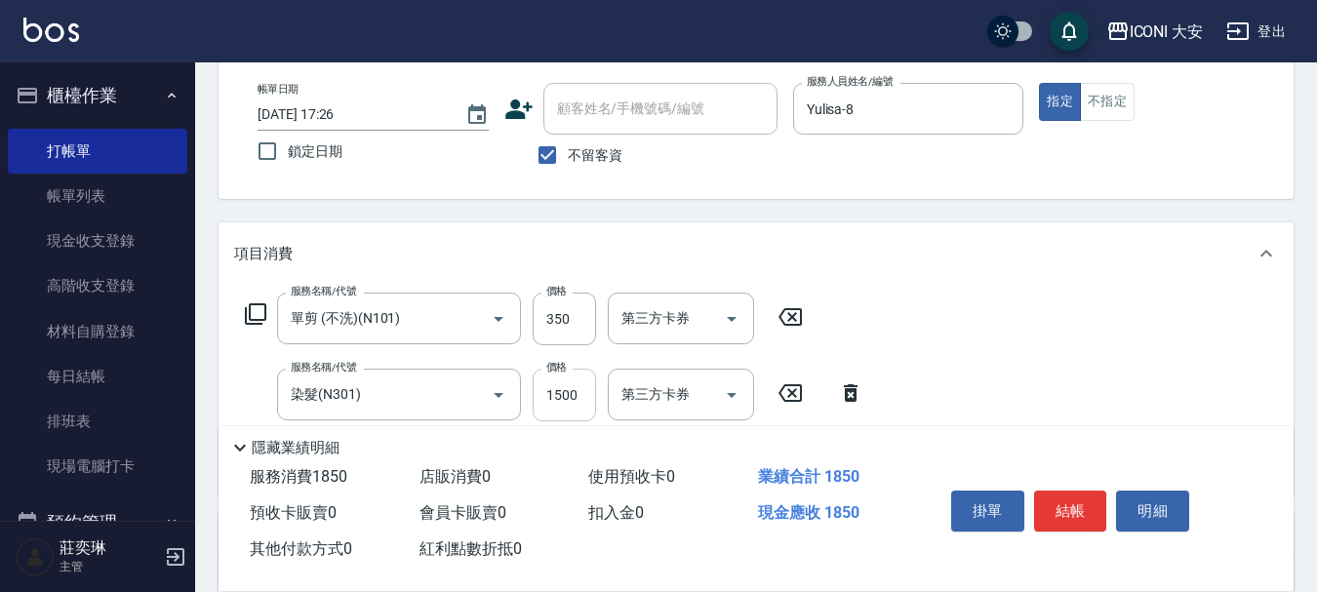
click at [584, 394] on input "1500" at bounding box center [564, 395] width 63 height 53
type input "1399"
click at [257, 314] on icon at bounding box center [255, 314] width 23 height 23
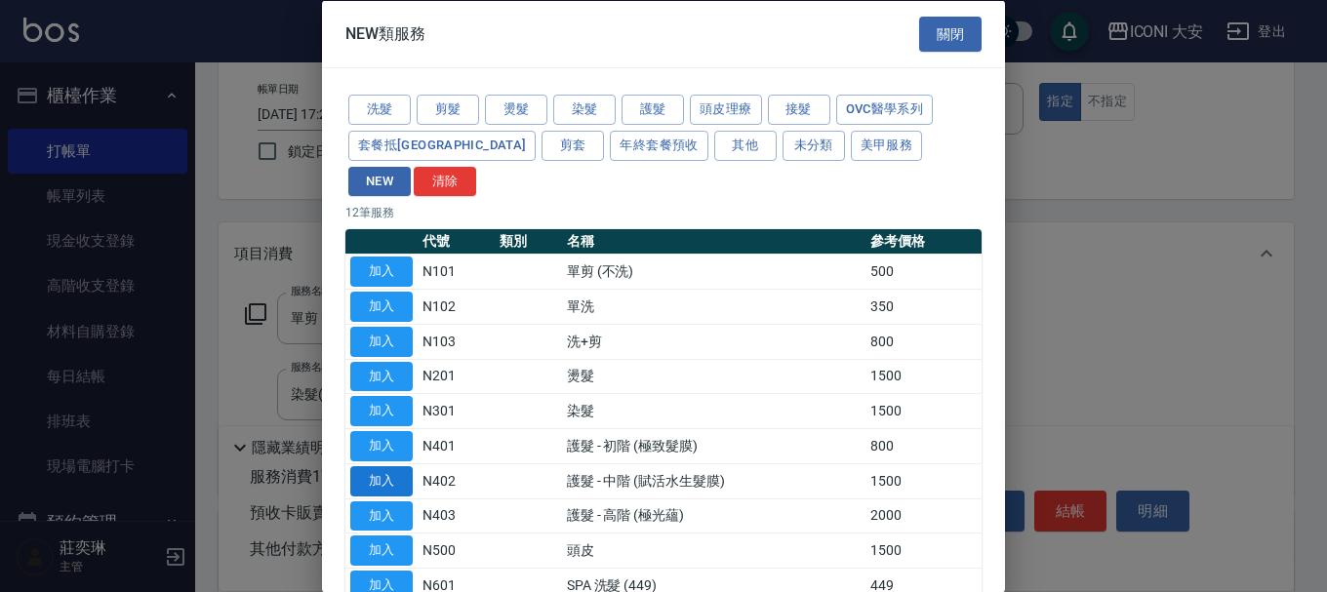
click at [381, 466] on button "加入" at bounding box center [381, 481] width 62 height 30
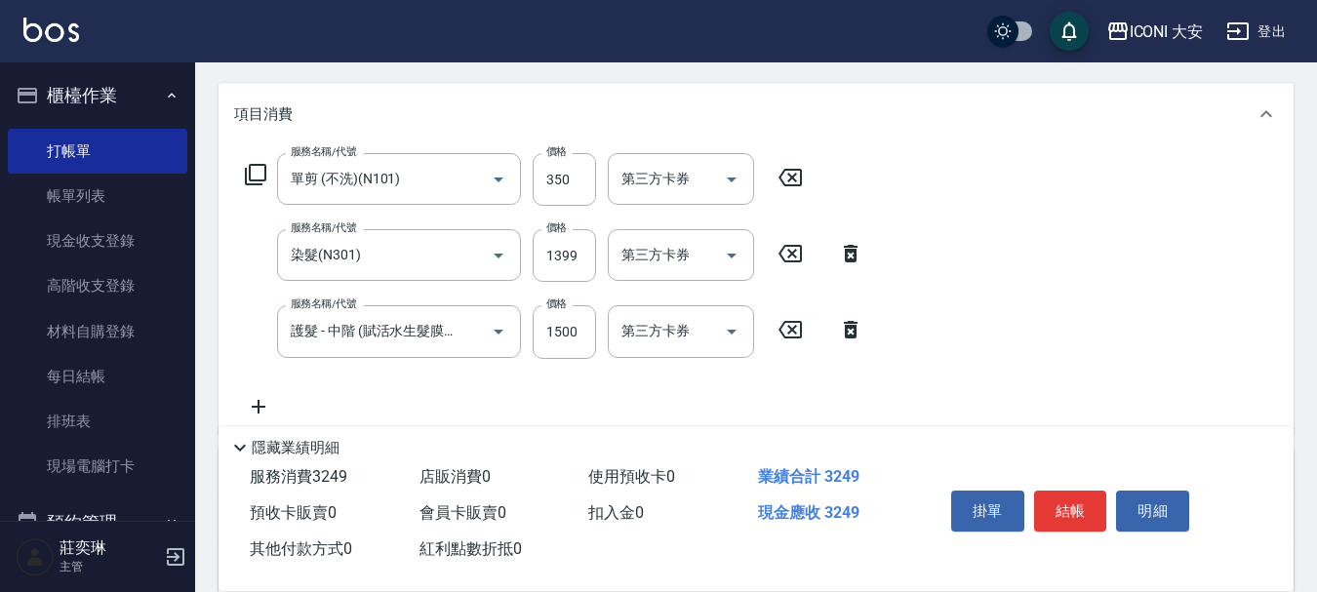
scroll to position [293, 0]
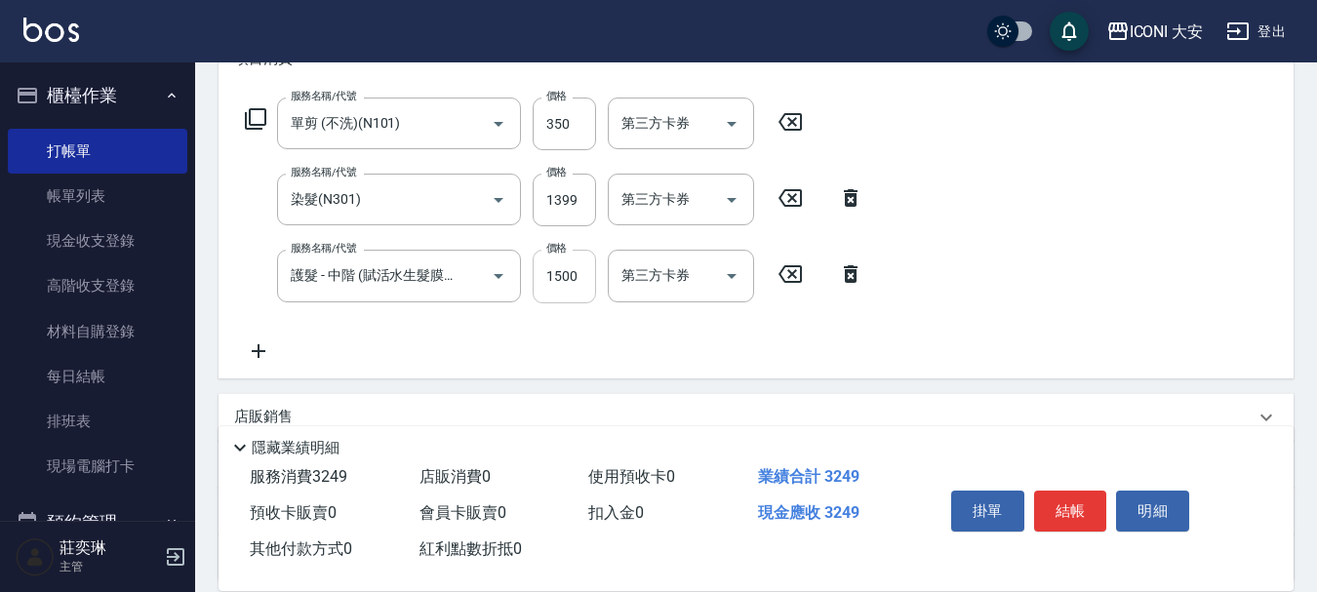
click at [587, 270] on input "1500" at bounding box center [564, 276] width 63 height 53
type input "1200"
click at [1077, 507] on button "結帳" at bounding box center [1070, 511] width 73 height 41
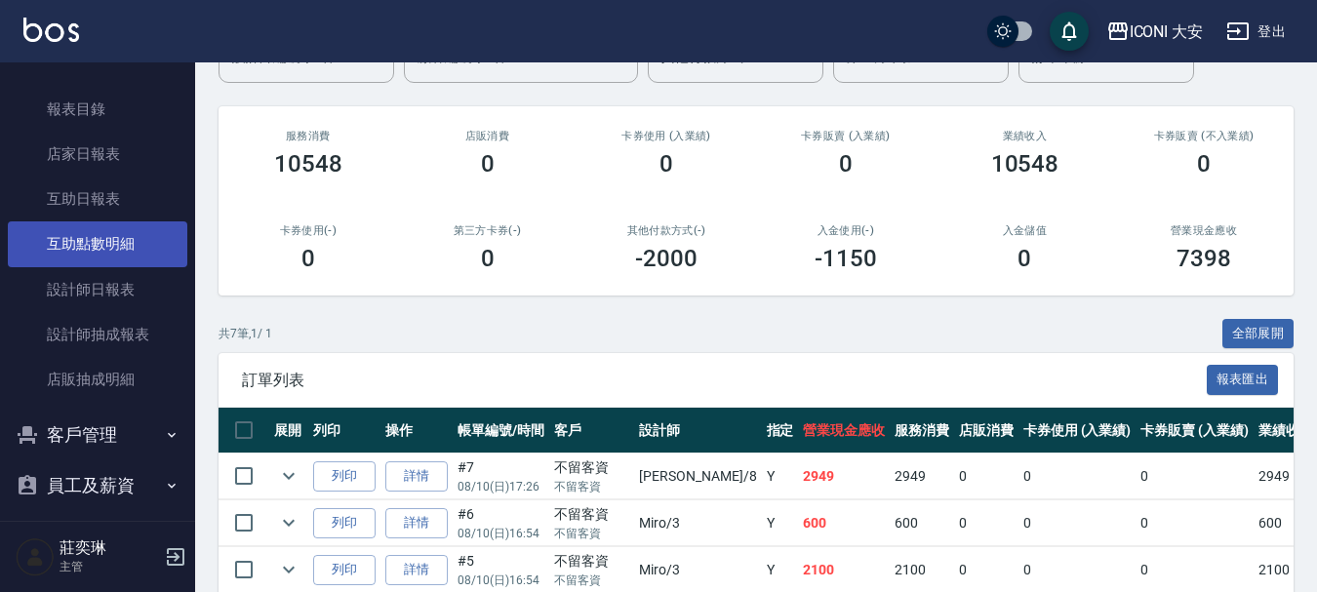
scroll to position [586, 0]
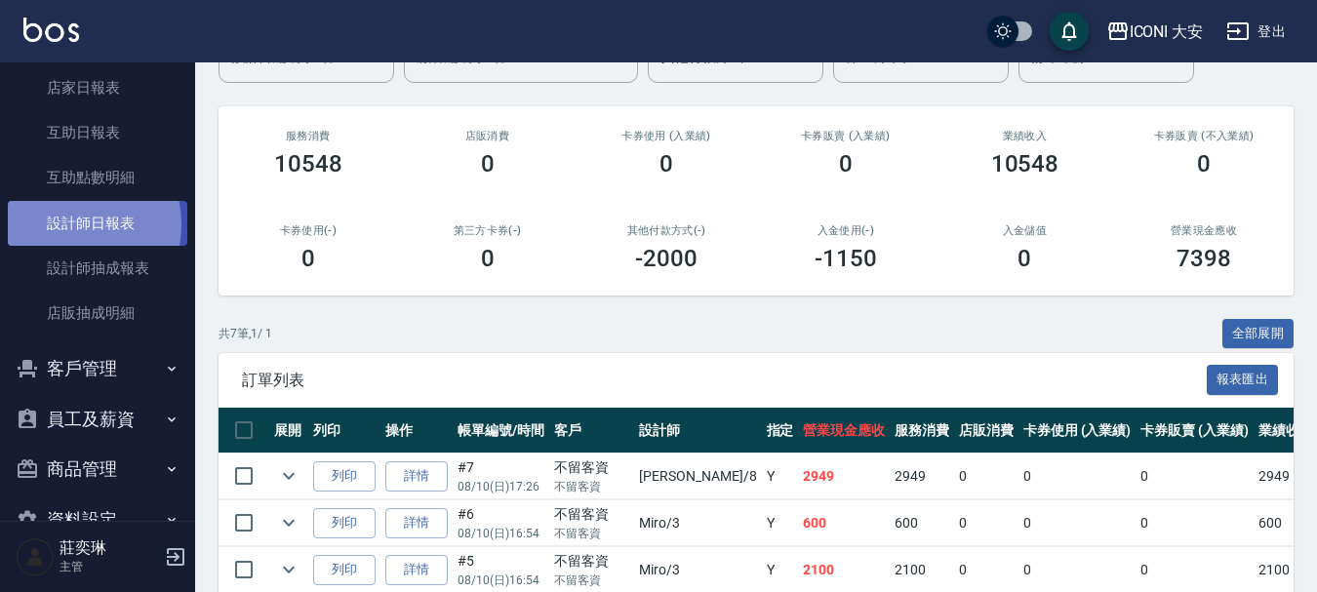
click at [63, 224] on link "設計師日報表" at bounding box center [98, 223] width 180 height 45
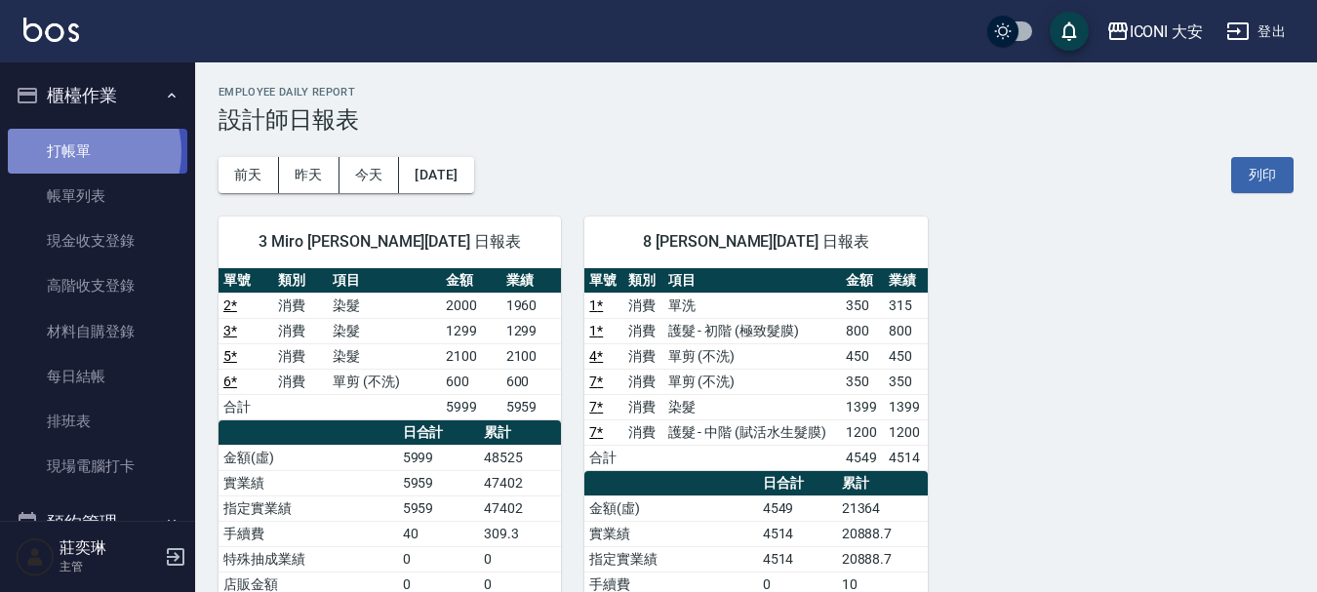
click at [86, 151] on link "打帳單" at bounding box center [98, 151] width 180 height 45
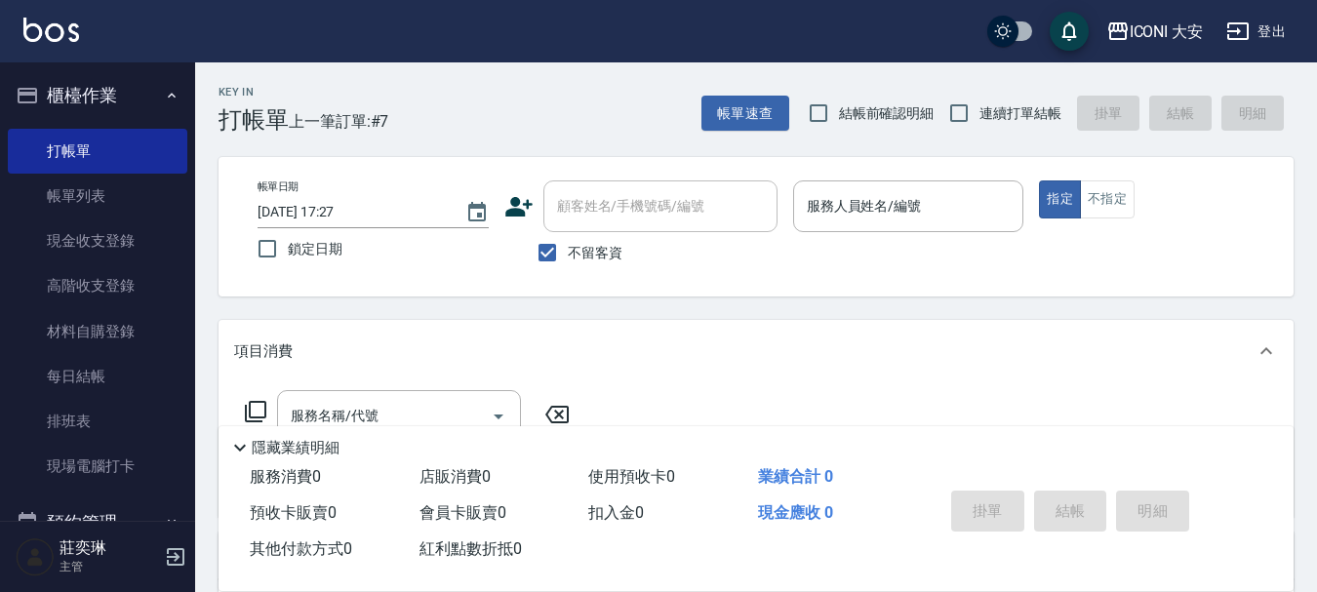
drag, startPoint x: 155, startPoint y: 70, endPoint x: 765, endPoint y: 327, distance: 661.8
click at [765, 327] on div "項目消費" at bounding box center [756, 351] width 1075 height 62
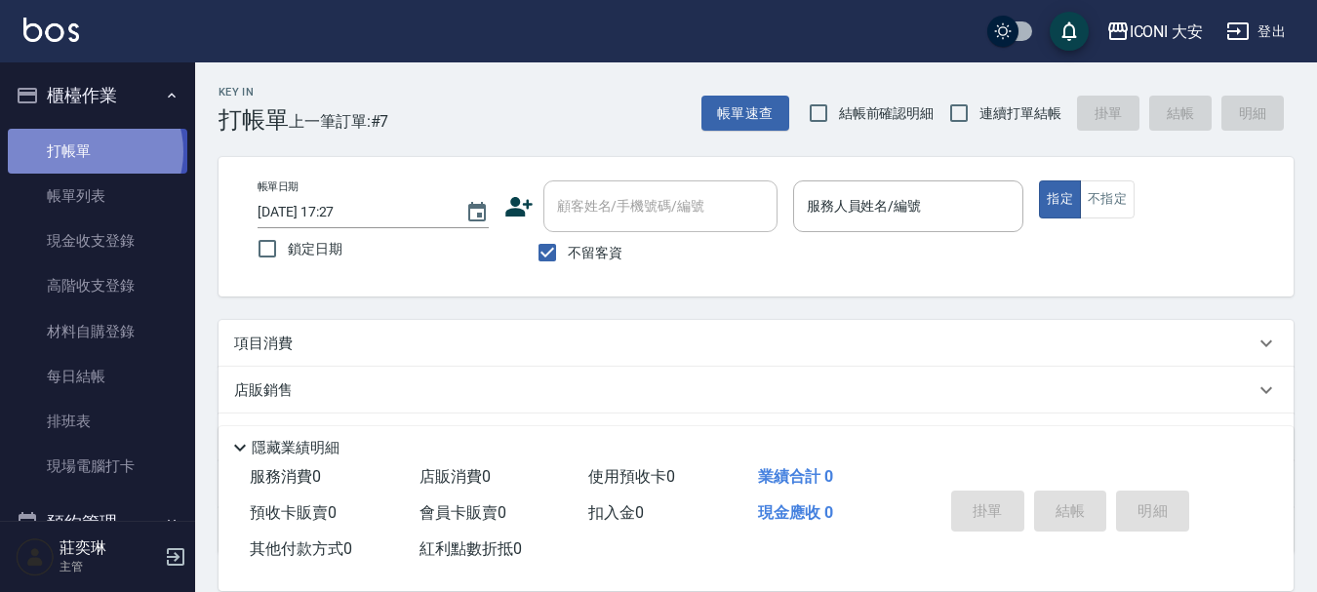
click at [94, 151] on link "打帳單" at bounding box center [98, 151] width 180 height 45
click at [946, 216] on input "服務人員姓名/編號" at bounding box center [909, 206] width 214 height 34
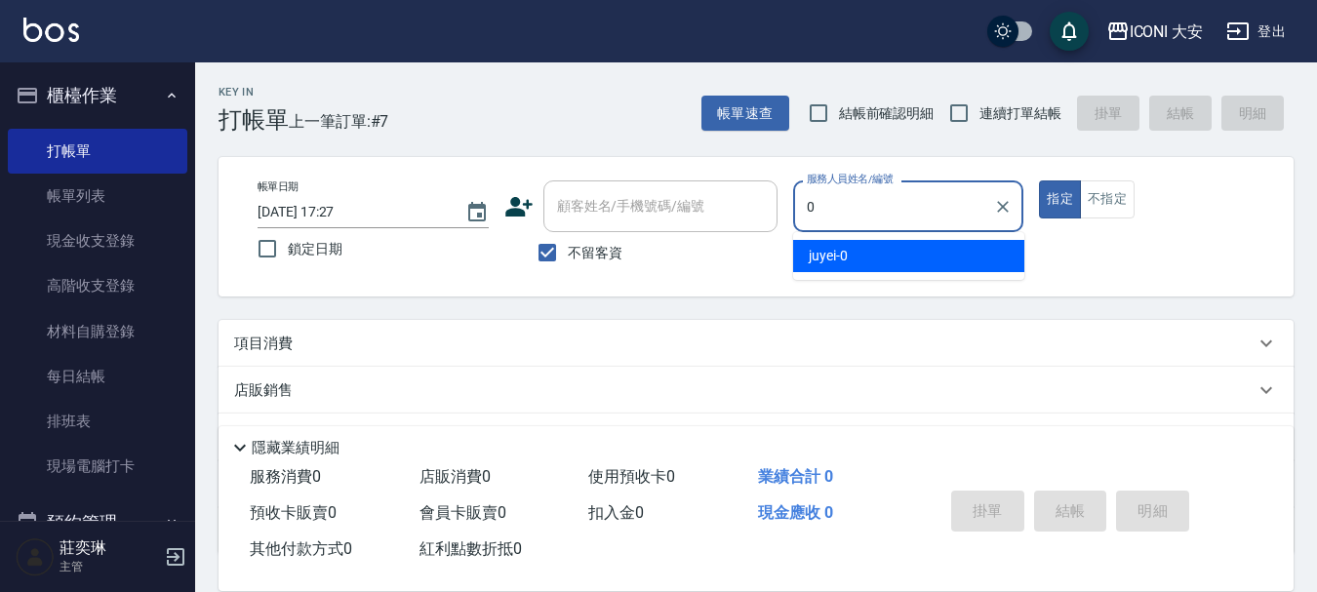
type input "juyei-0"
type button "true"
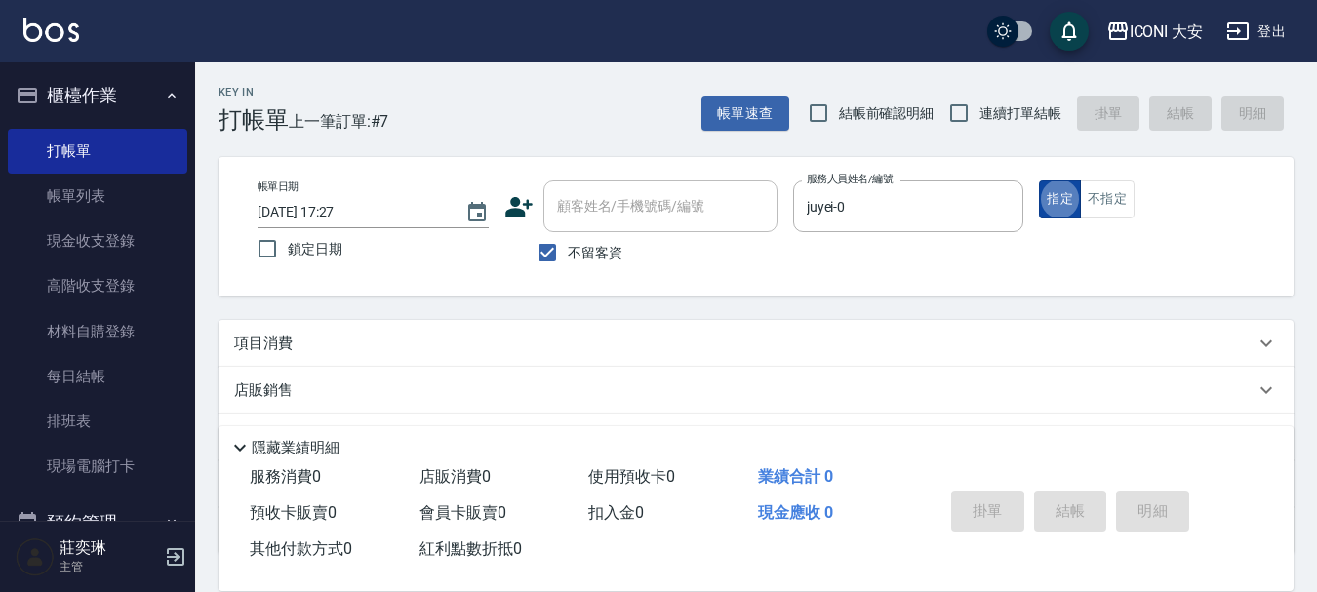
click at [1061, 199] on button "指定" at bounding box center [1060, 200] width 42 height 38
click at [1046, 201] on button "指定" at bounding box center [1060, 200] width 42 height 38
click at [75, 188] on link "帳單列表" at bounding box center [98, 196] width 180 height 45
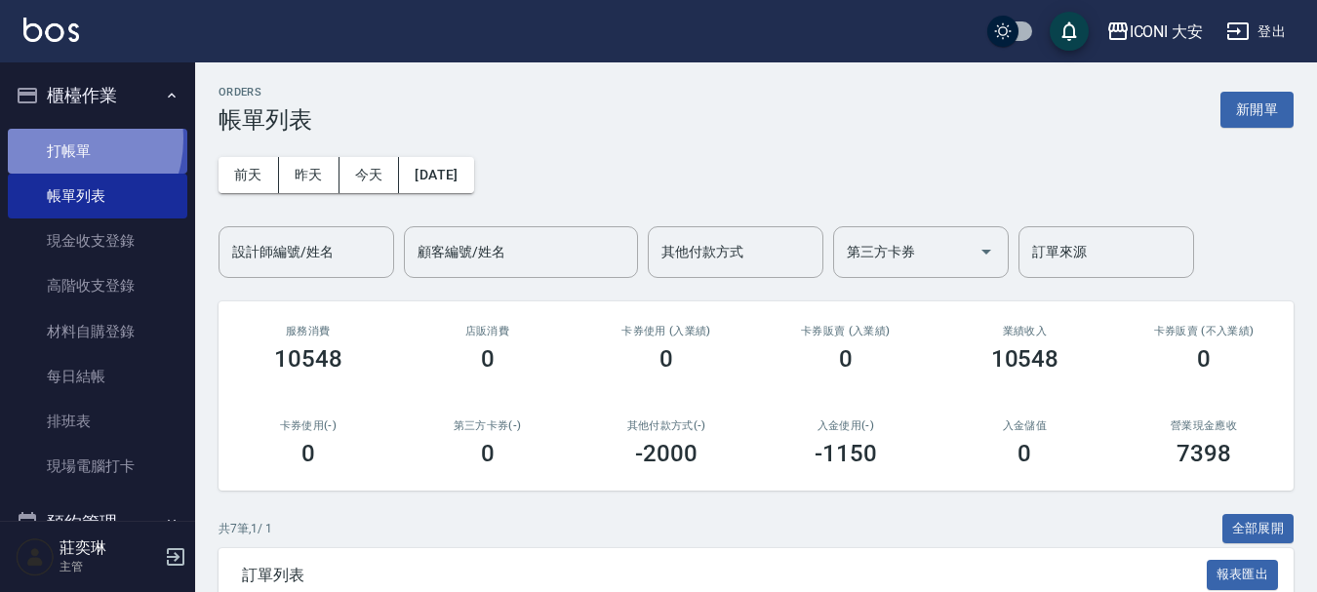
click at [61, 139] on link "打帳單" at bounding box center [98, 151] width 180 height 45
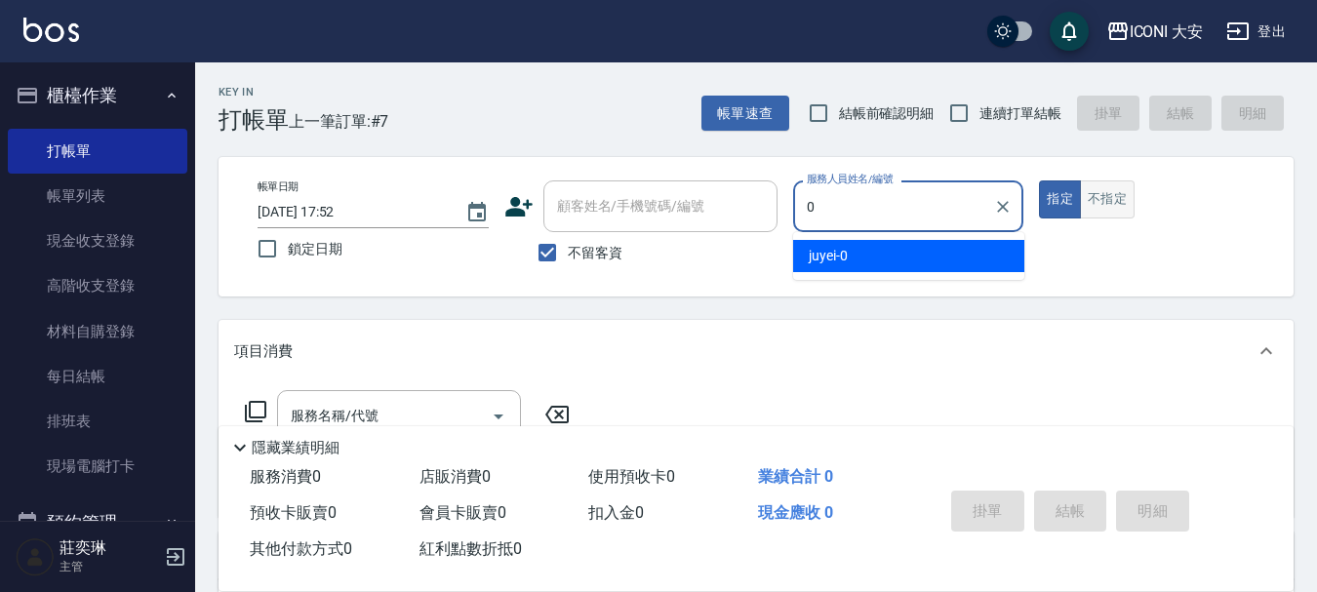
type input "juyei-0"
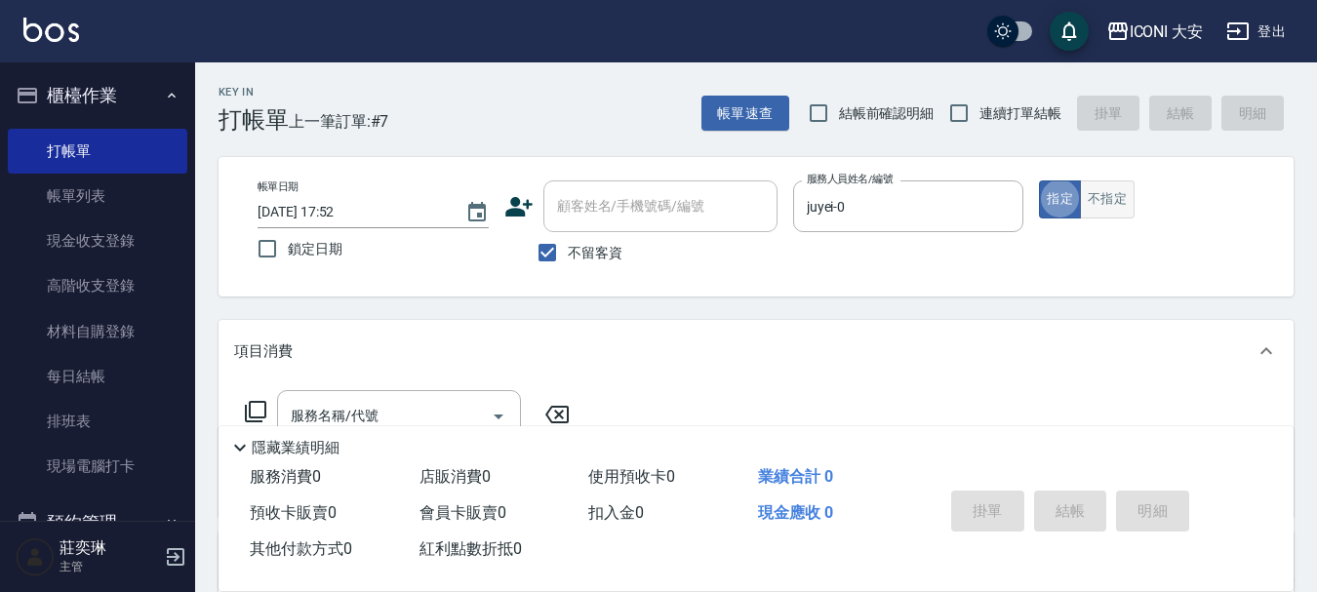
type button "true"
click at [1063, 198] on button "指定" at bounding box center [1060, 200] width 42 height 38
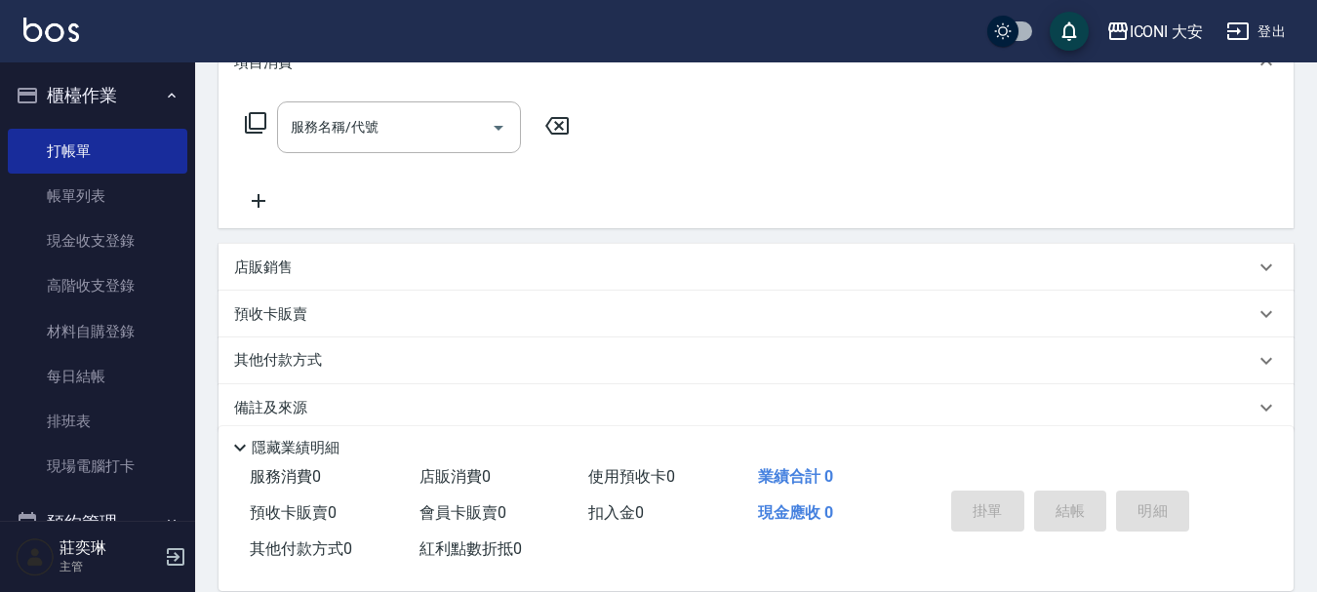
scroll to position [293, 0]
click at [420, 131] on input "服務名稱/代號" at bounding box center [384, 123] width 197 height 34
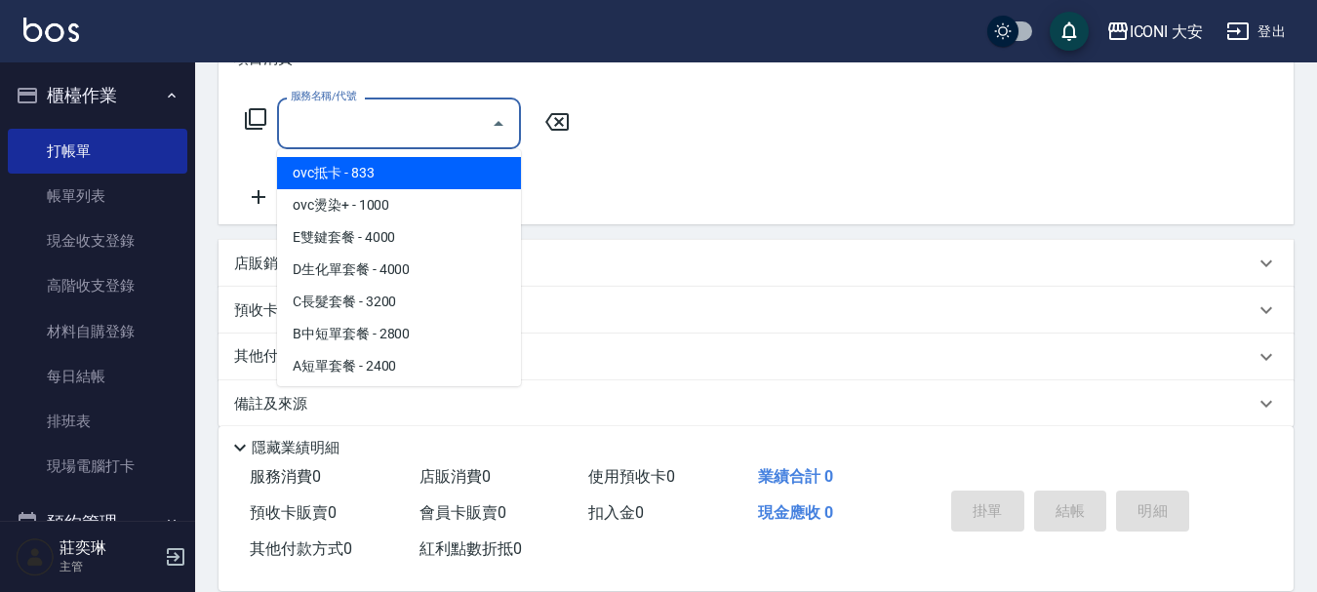
click at [252, 117] on icon at bounding box center [255, 118] width 23 height 23
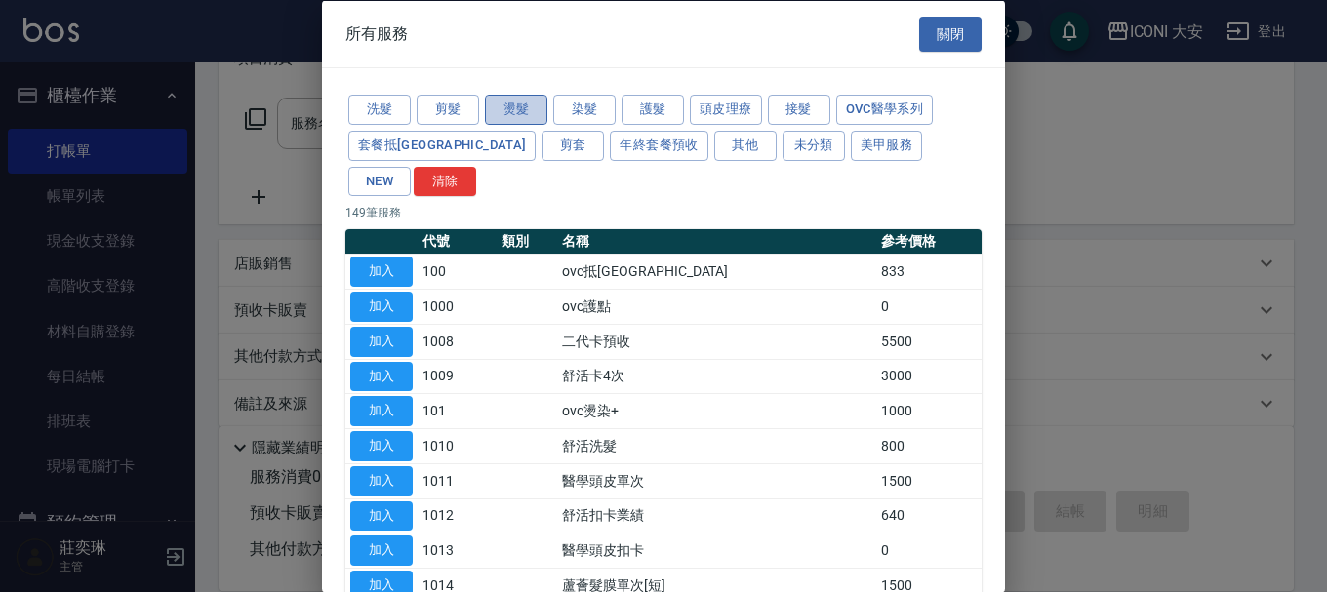
click at [530, 105] on button "燙髮" at bounding box center [516, 110] width 62 height 30
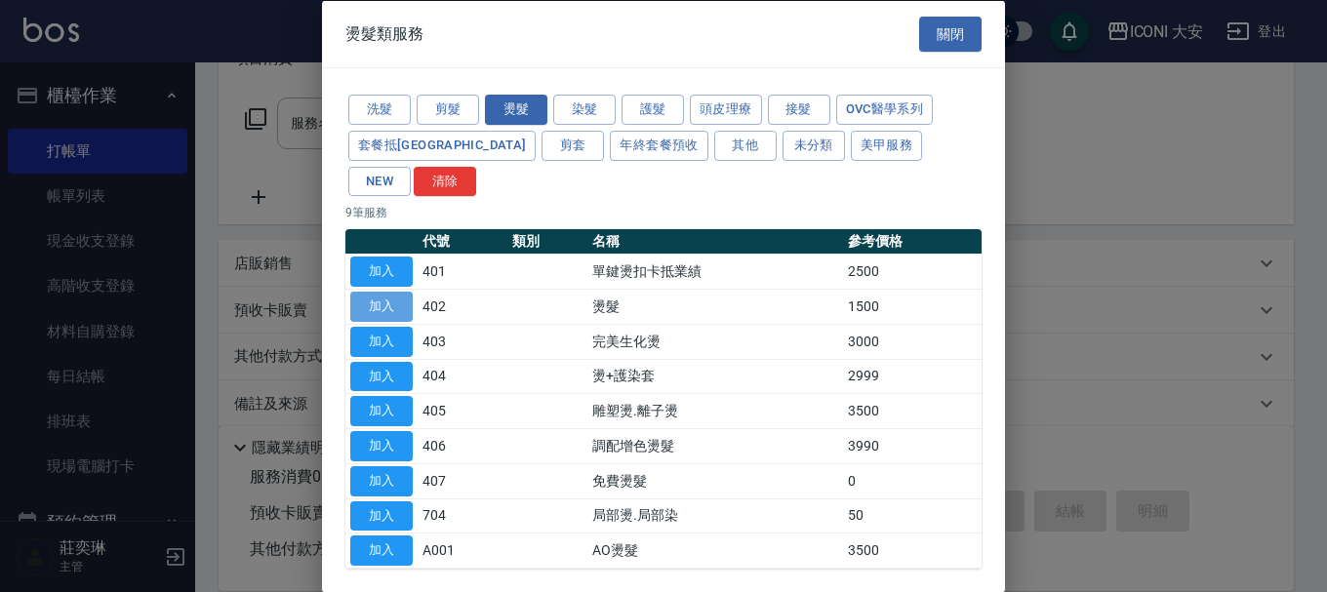
click at [386, 292] on button "加入" at bounding box center [381, 307] width 62 height 30
type input "燙髮(402)"
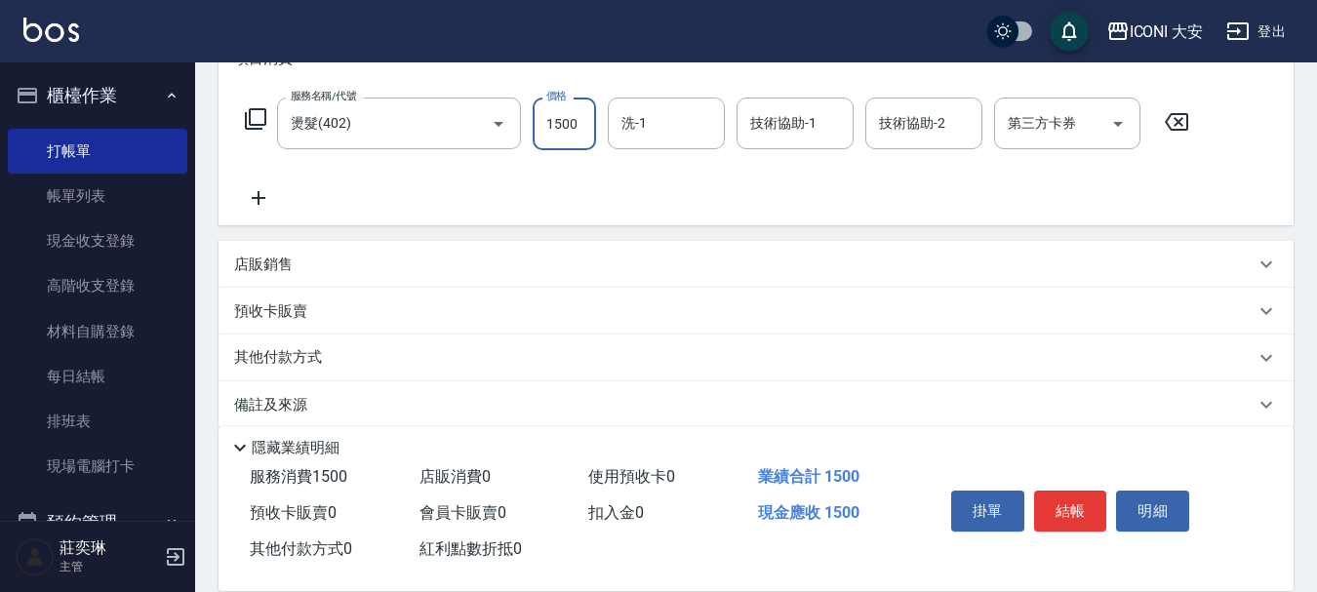
click at [588, 126] on input "1500" at bounding box center [564, 124] width 63 height 53
type input "2000"
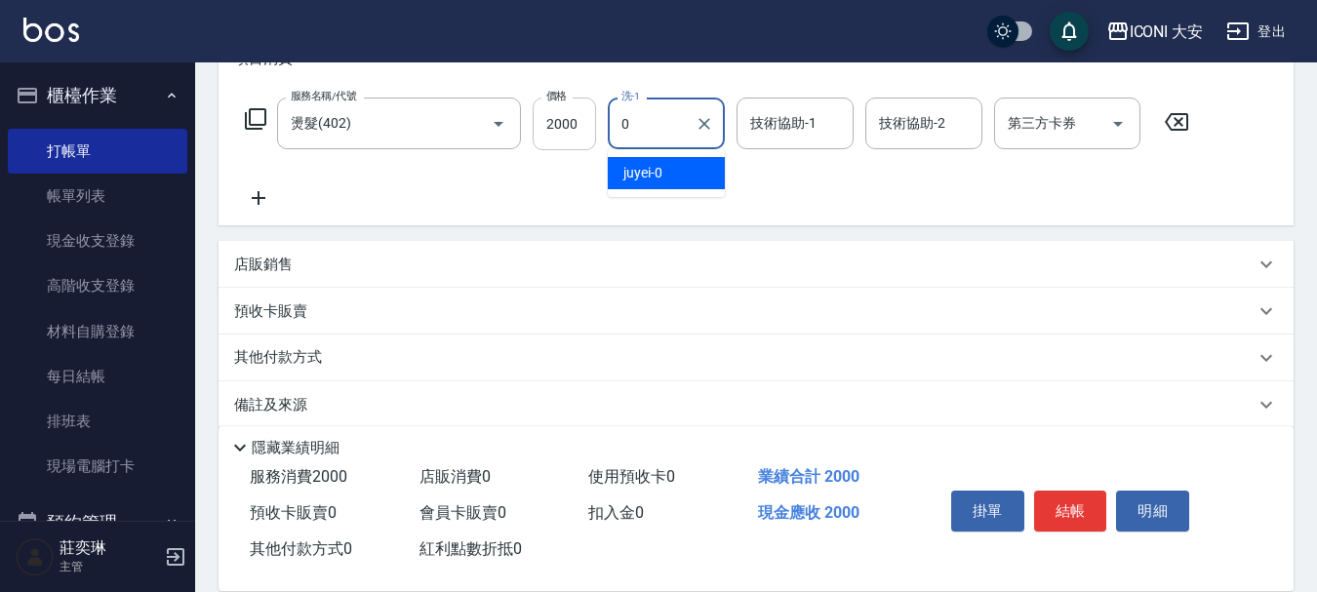
type input "juyei-0"
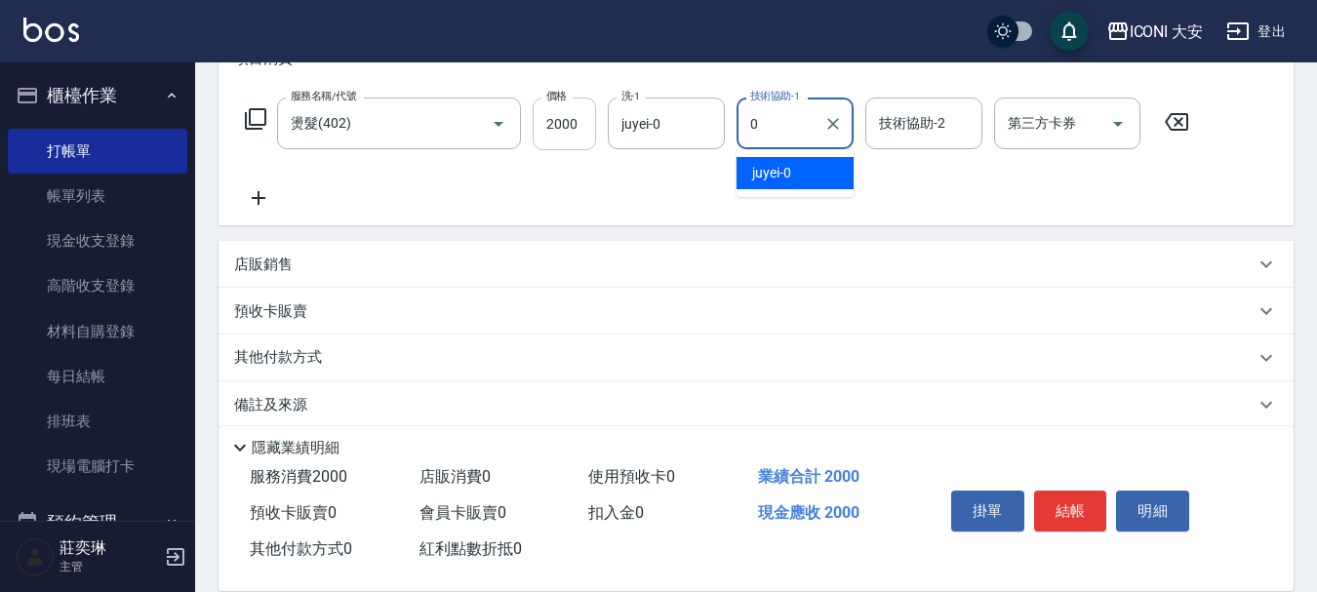
type input "juyei-0"
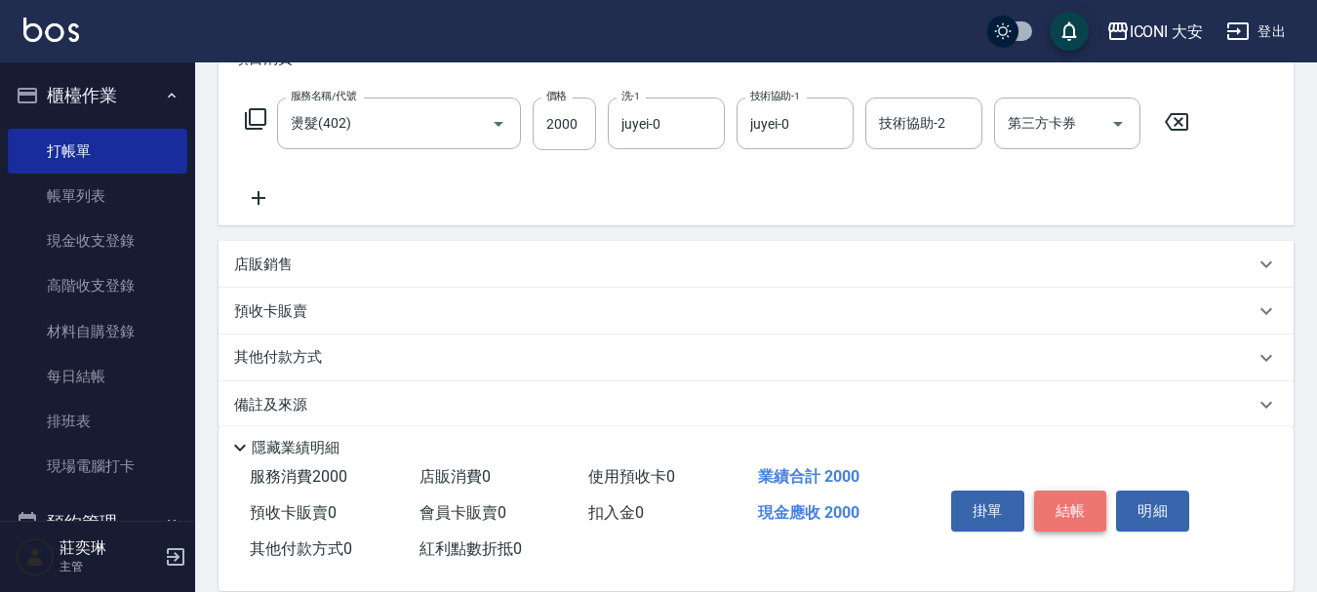
click at [1061, 498] on button "結帳" at bounding box center [1070, 511] width 73 height 41
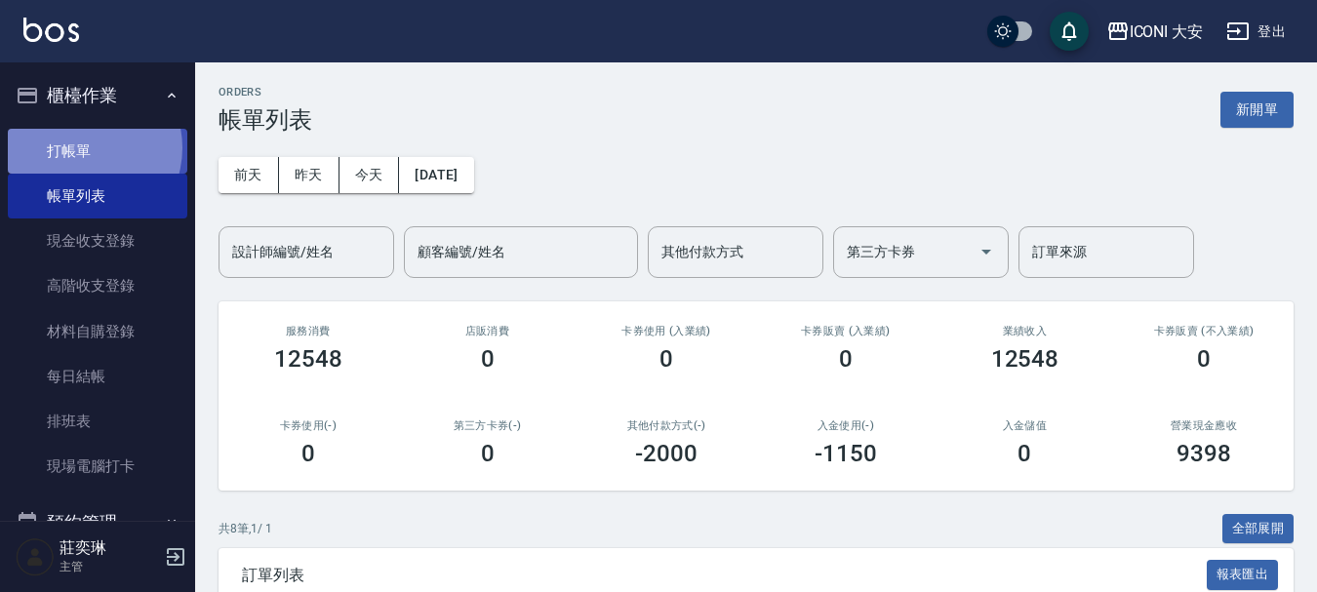
click at [79, 147] on link "打帳單" at bounding box center [98, 151] width 180 height 45
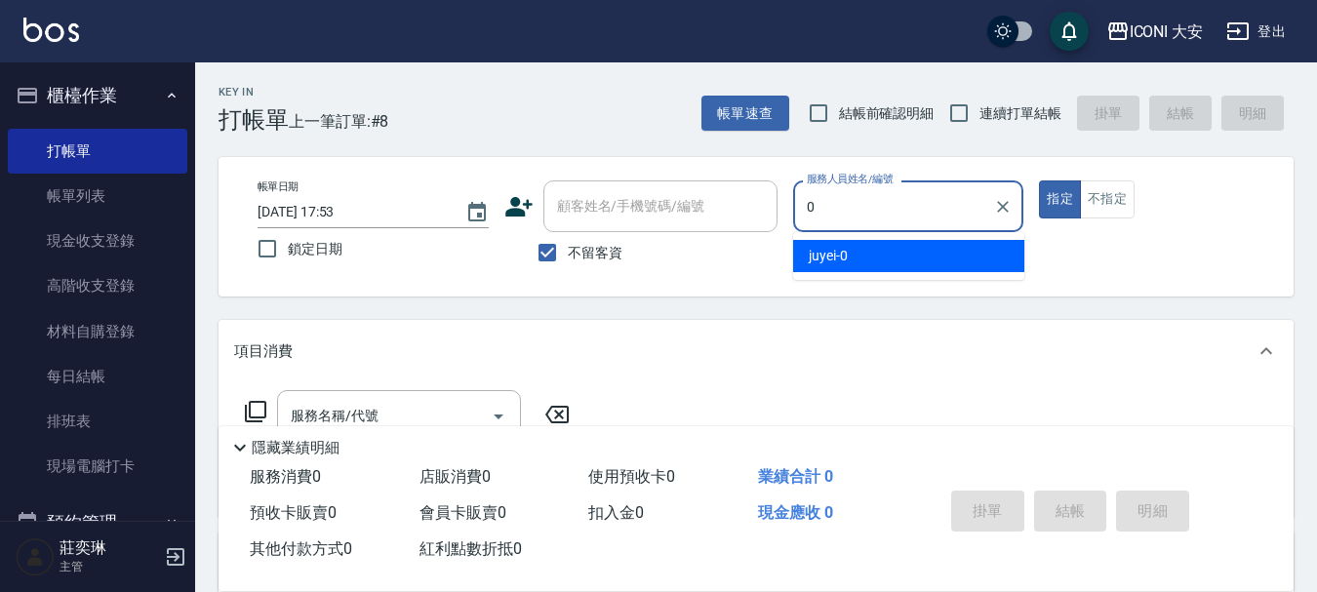
type input "juyei-0"
type button "true"
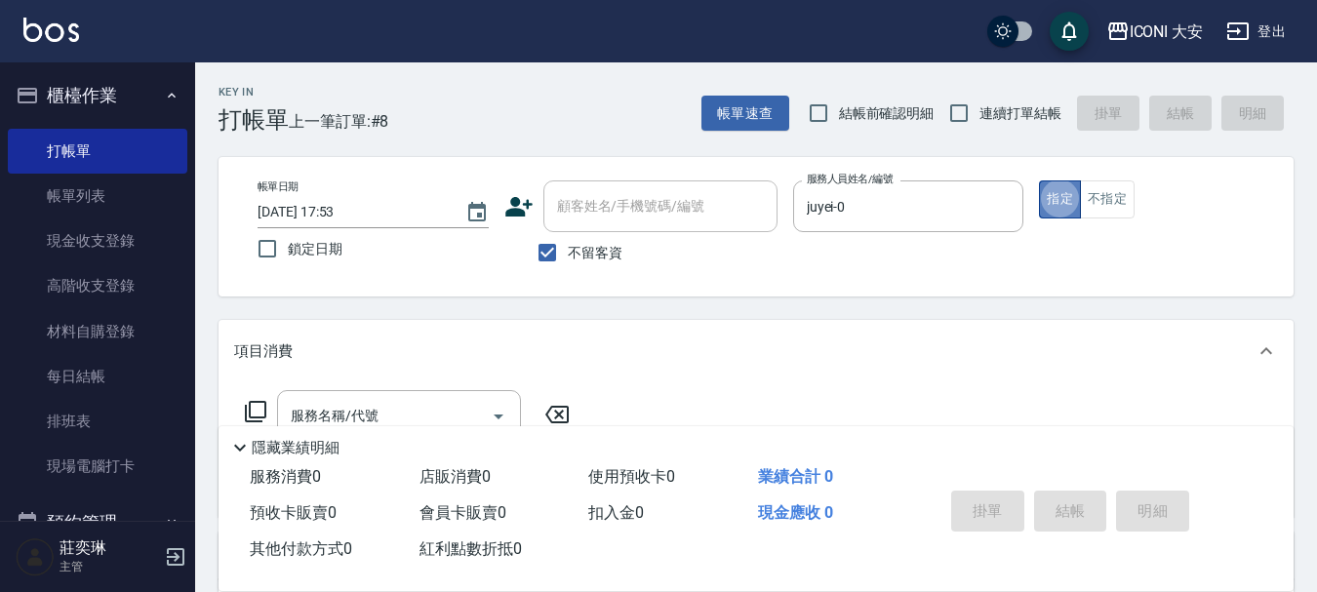
click at [1071, 203] on button "指定" at bounding box center [1060, 200] width 42 height 38
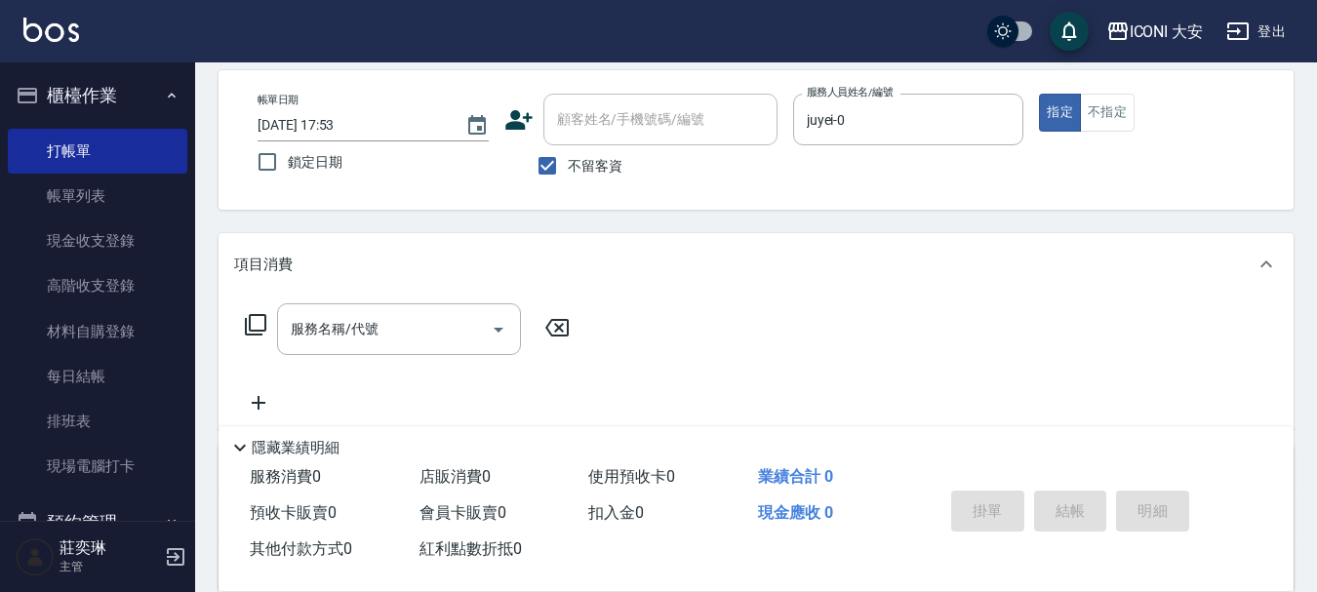
scroll to position [195, 0]
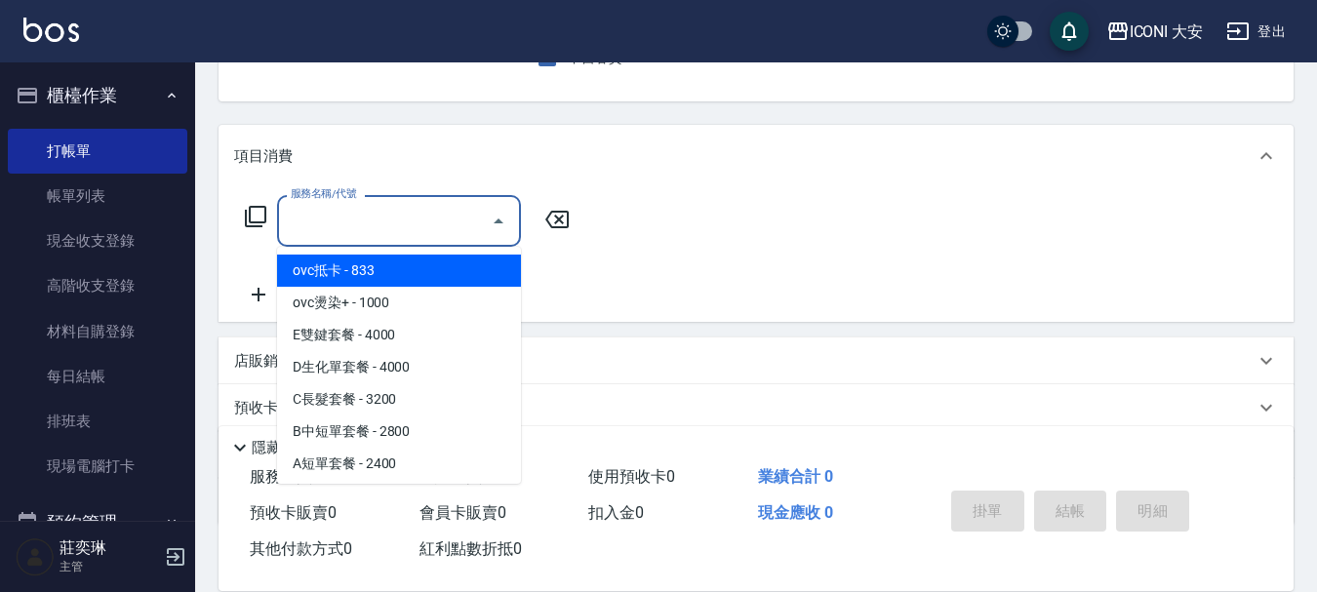
click at [444, 223] on input "服務名稱/代號" at bounding box center [384, 221] width 197 height 34
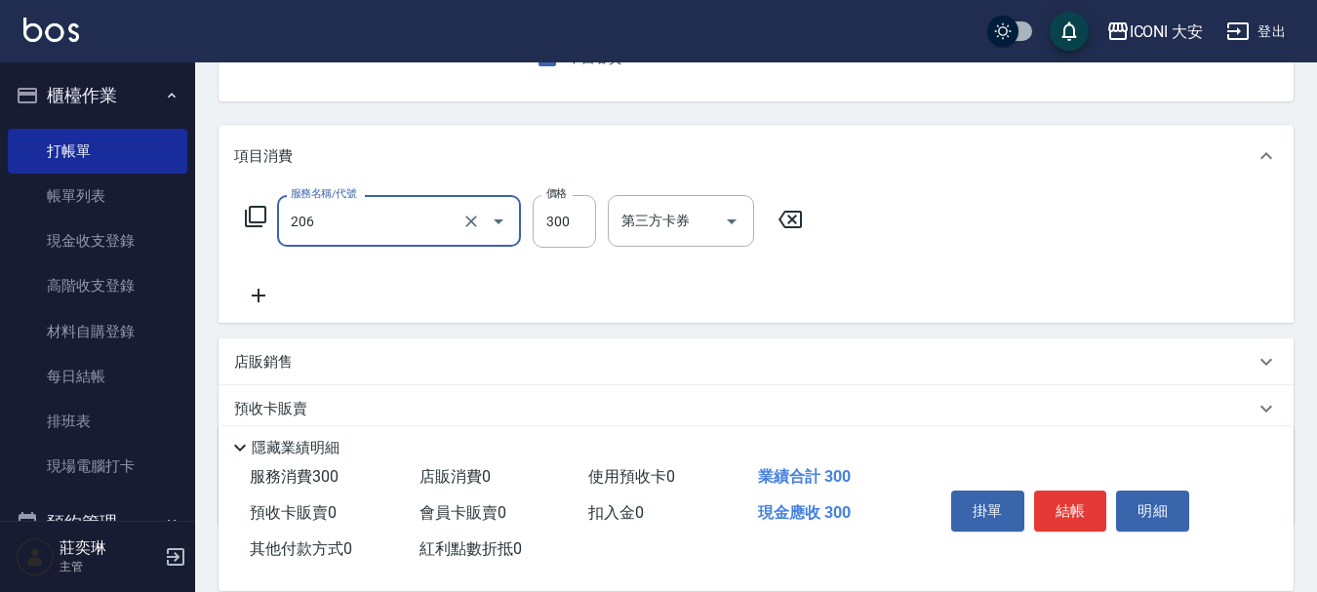
type input "洗髮(206)"
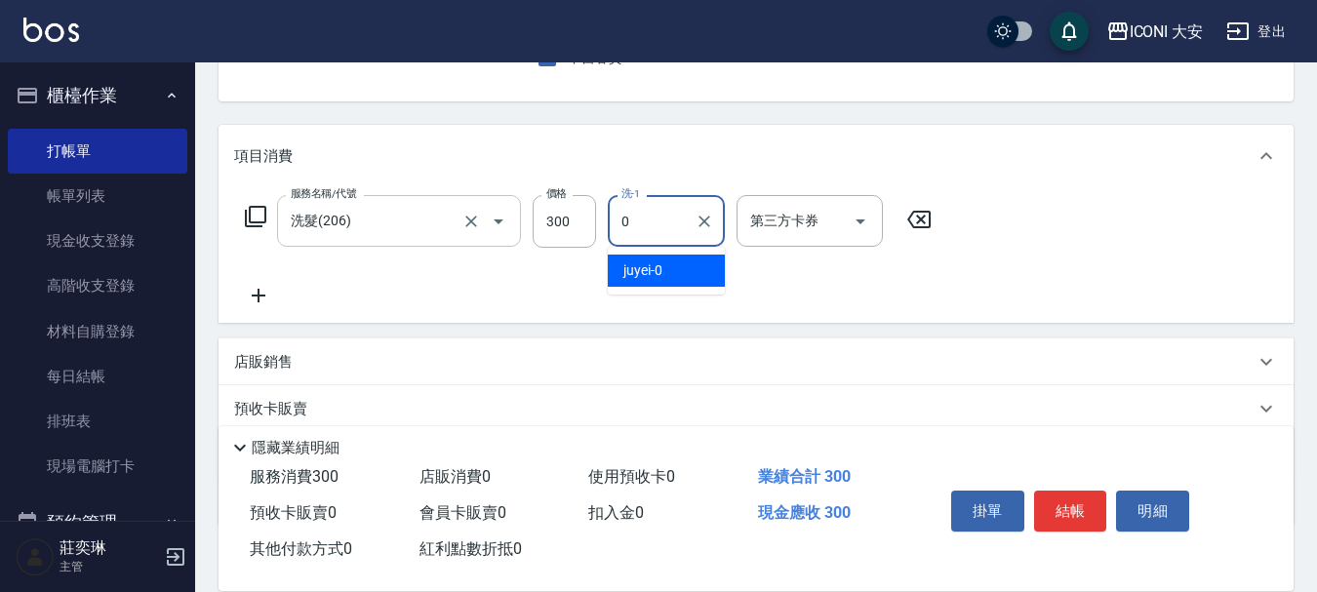
type input "juyei-0"
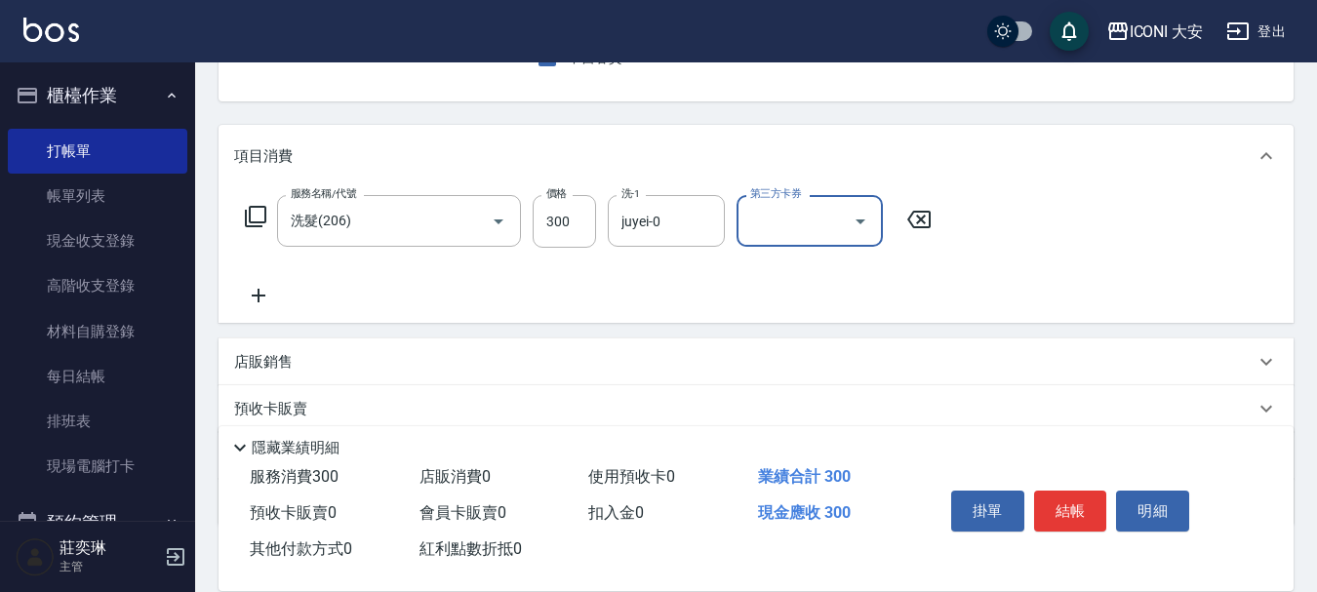
click at [260, 299] on icon at bounding box center [259, 296] width 14 height 14
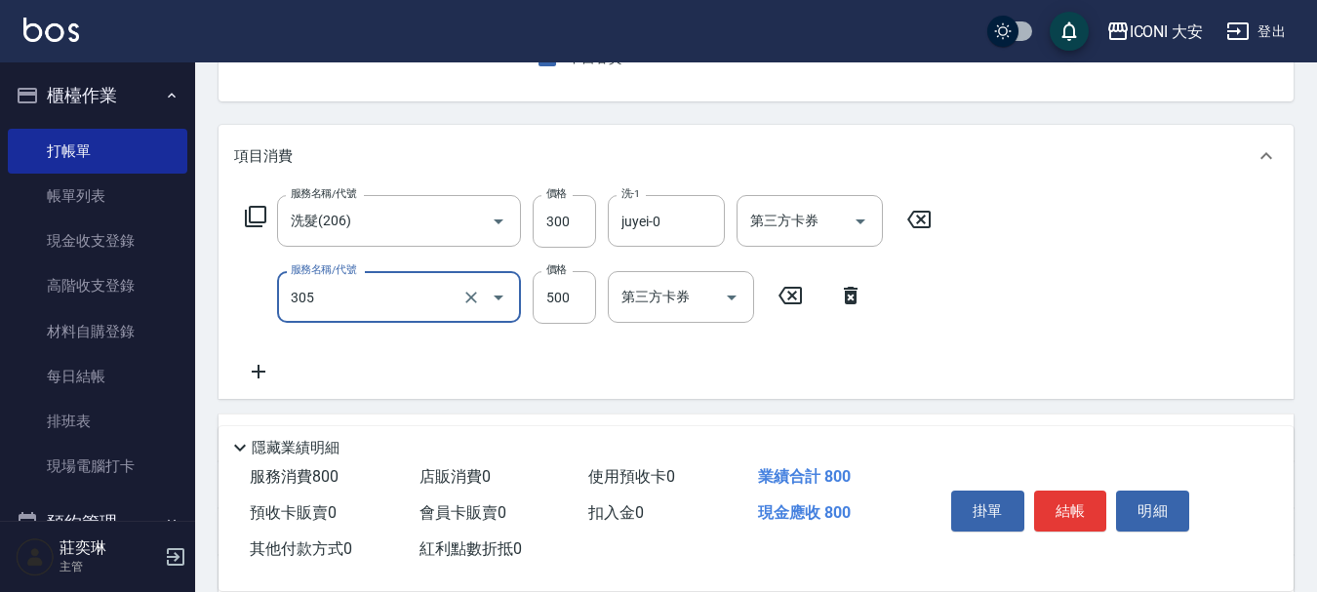
type input "剪髮(305)"
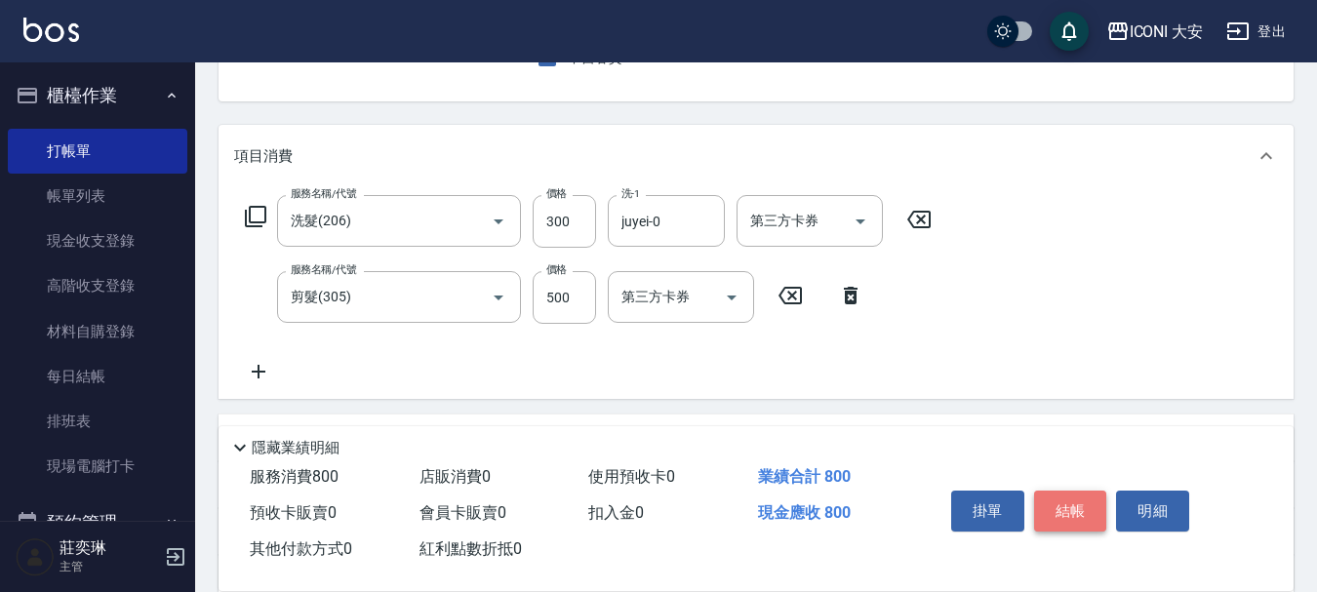
click at [1052, 504] on button "結帳" at bounding box center [1070, 511] width 73 height 41
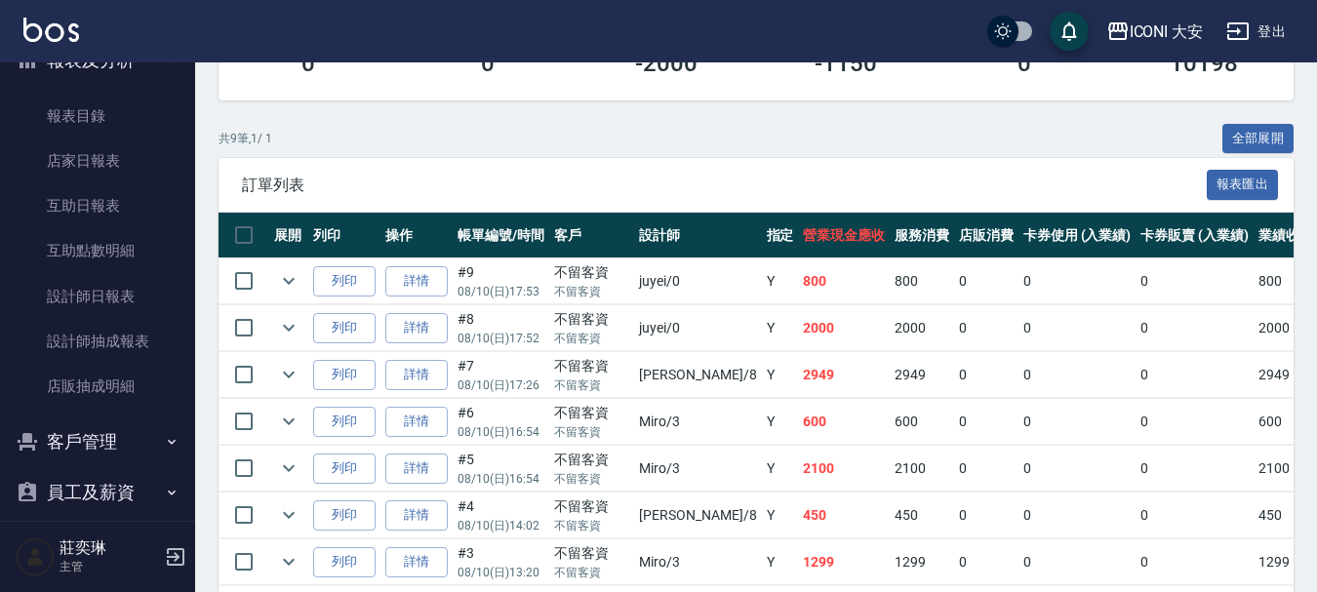
scroll to position [586, 0]
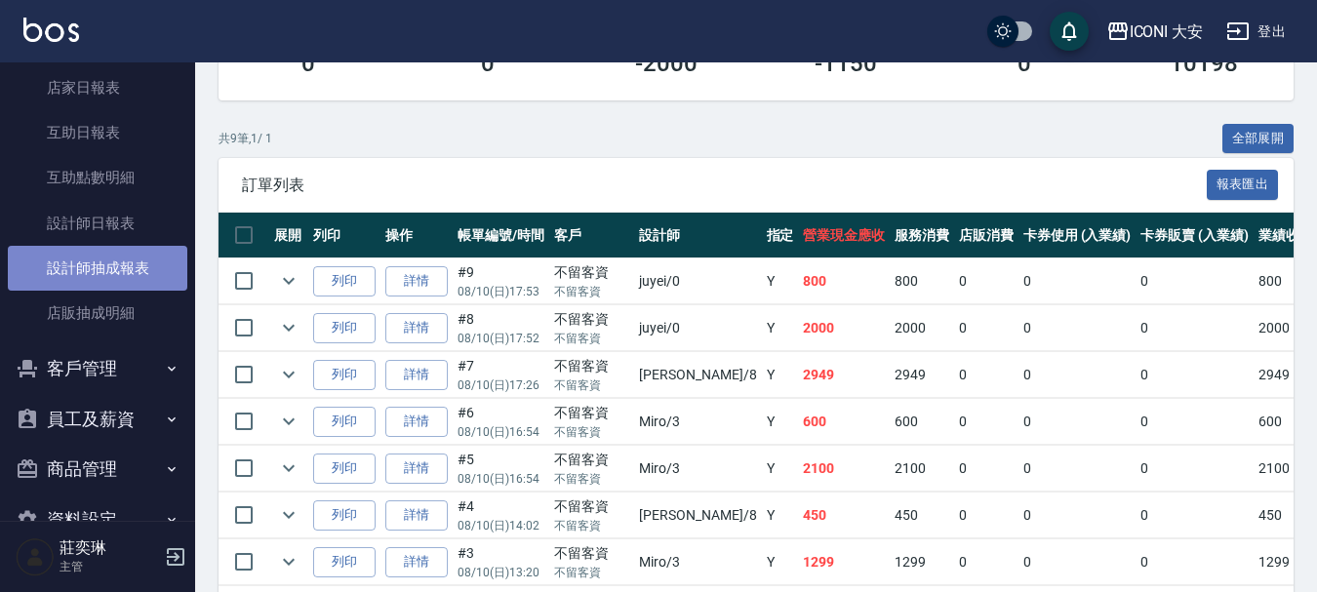
click at [113, 261] on link "設計師抽成報表" at bounding box center [98, 268] width 180 height 45
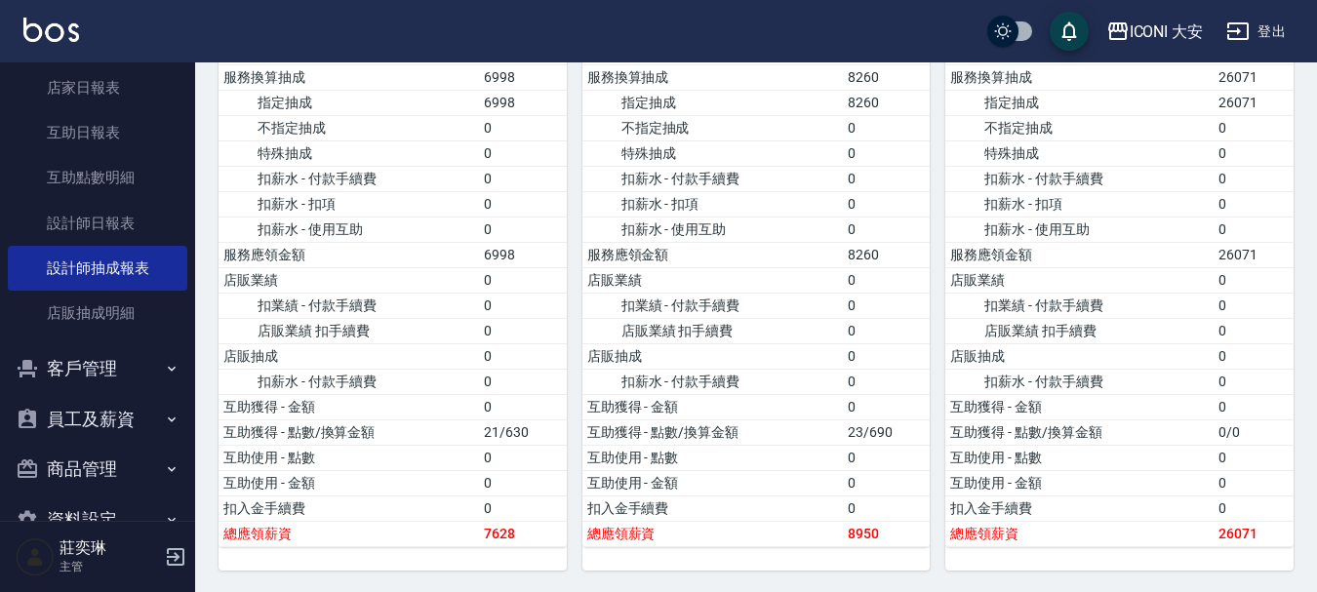
scroll to position [586, 0]
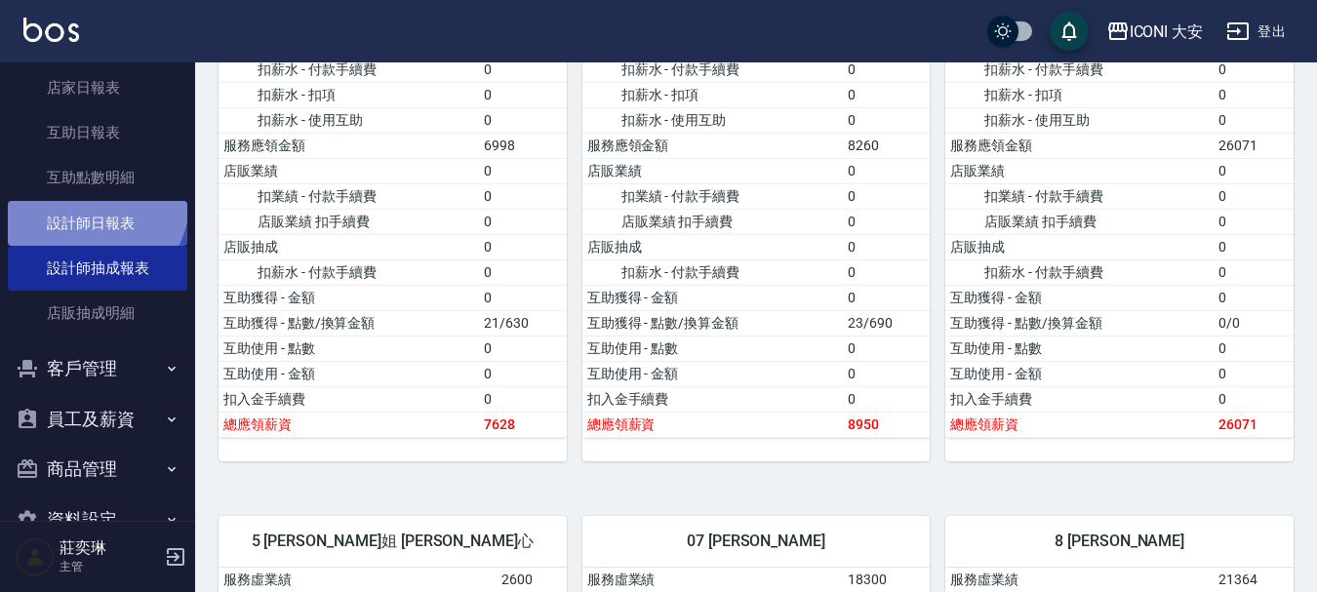
click at [93, 202] on link "設計師日報表" at bounding box center [98, 223] width 180 height 45
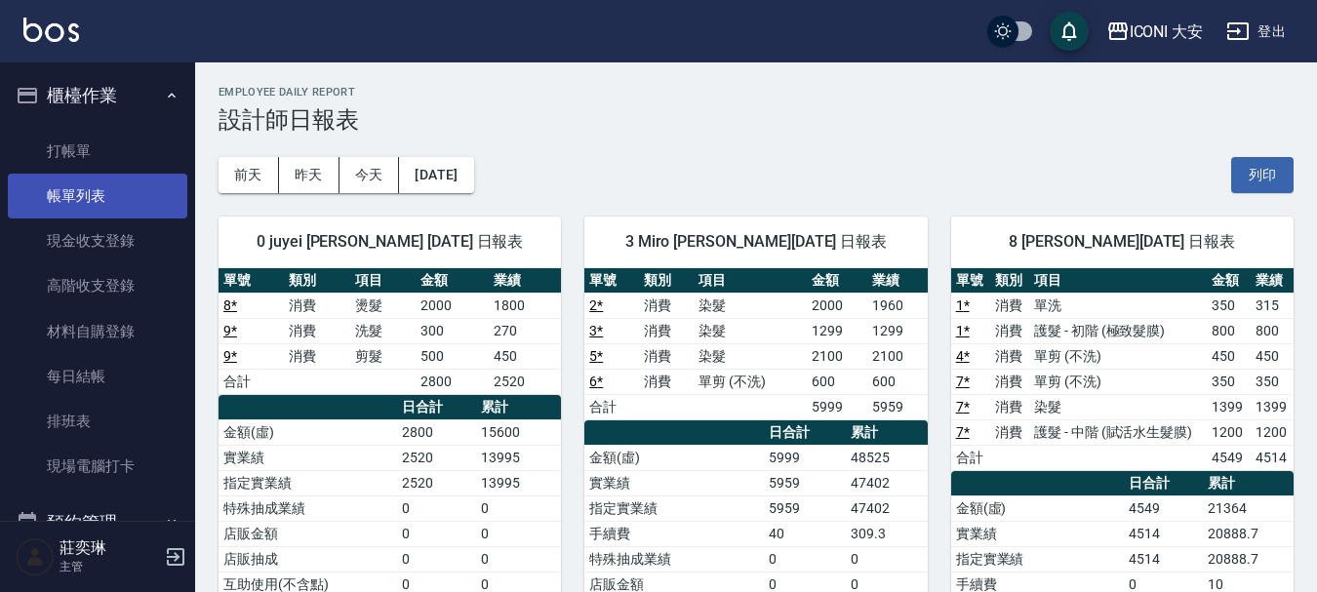
click at [86, 189] on link "帳單列表" at bounding box center [98, 196] width 180 height 45
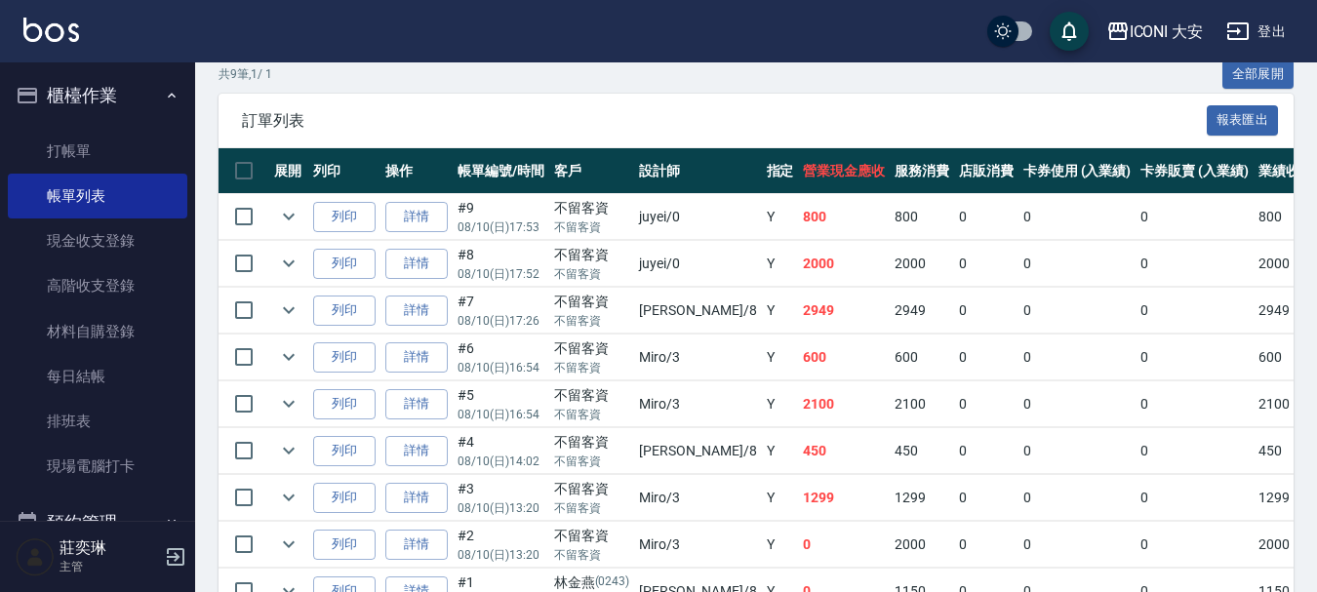
scroll to position [488, 0]
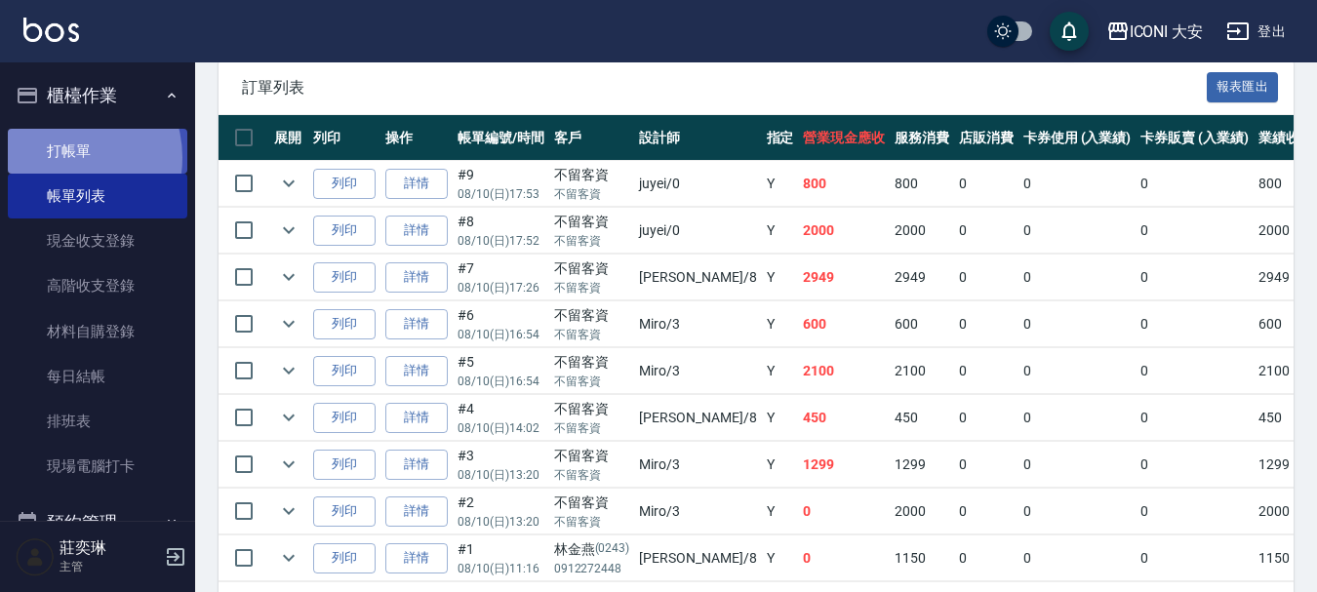
click at [64, 157] on link "打帳單" at bounding box center [98, 151] width 180 height 45
